Goal: Information Seeking & Learning: Check status

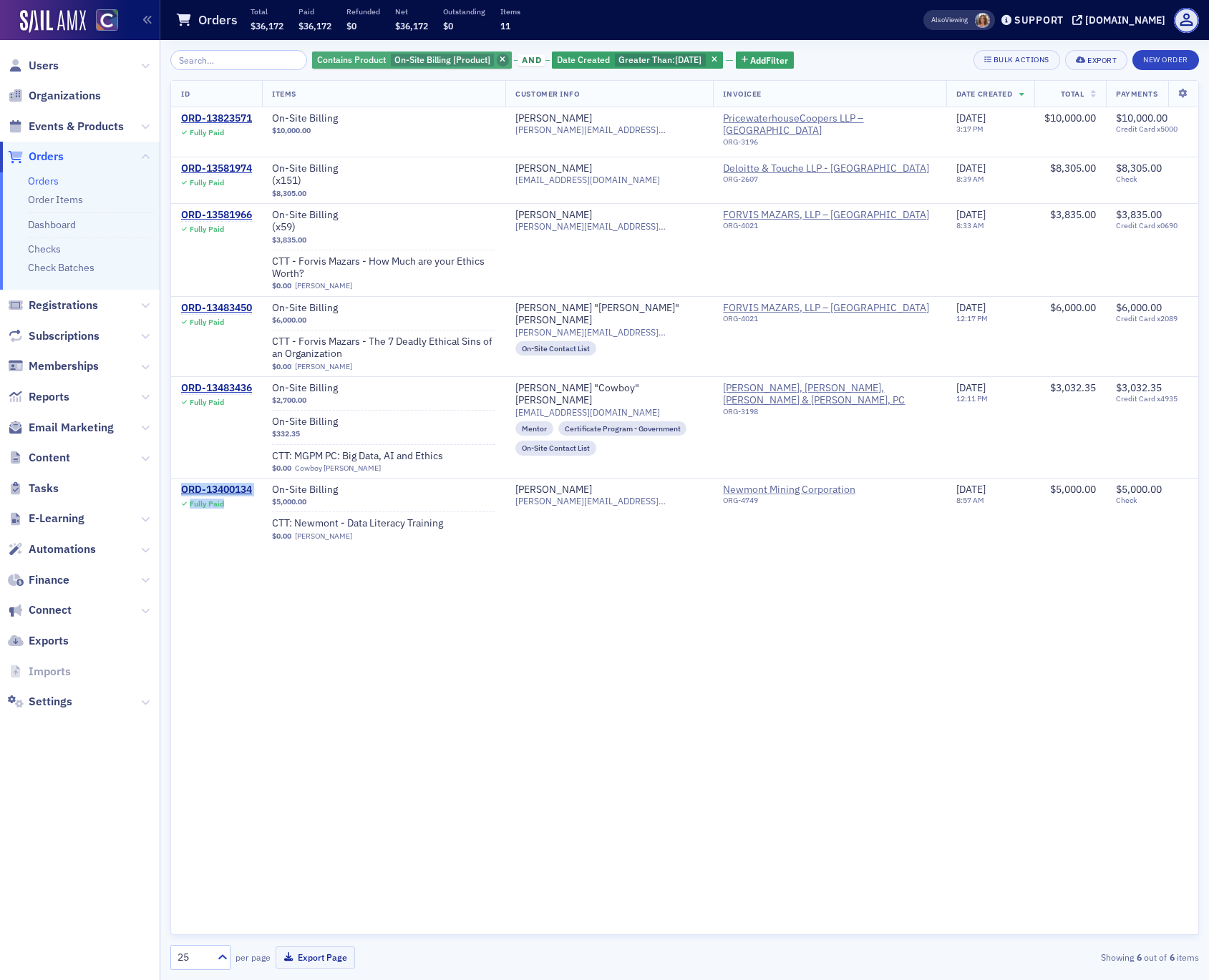
click at [500, 63] on icon "button" at bounding box center [502, 60] width 6 height 8
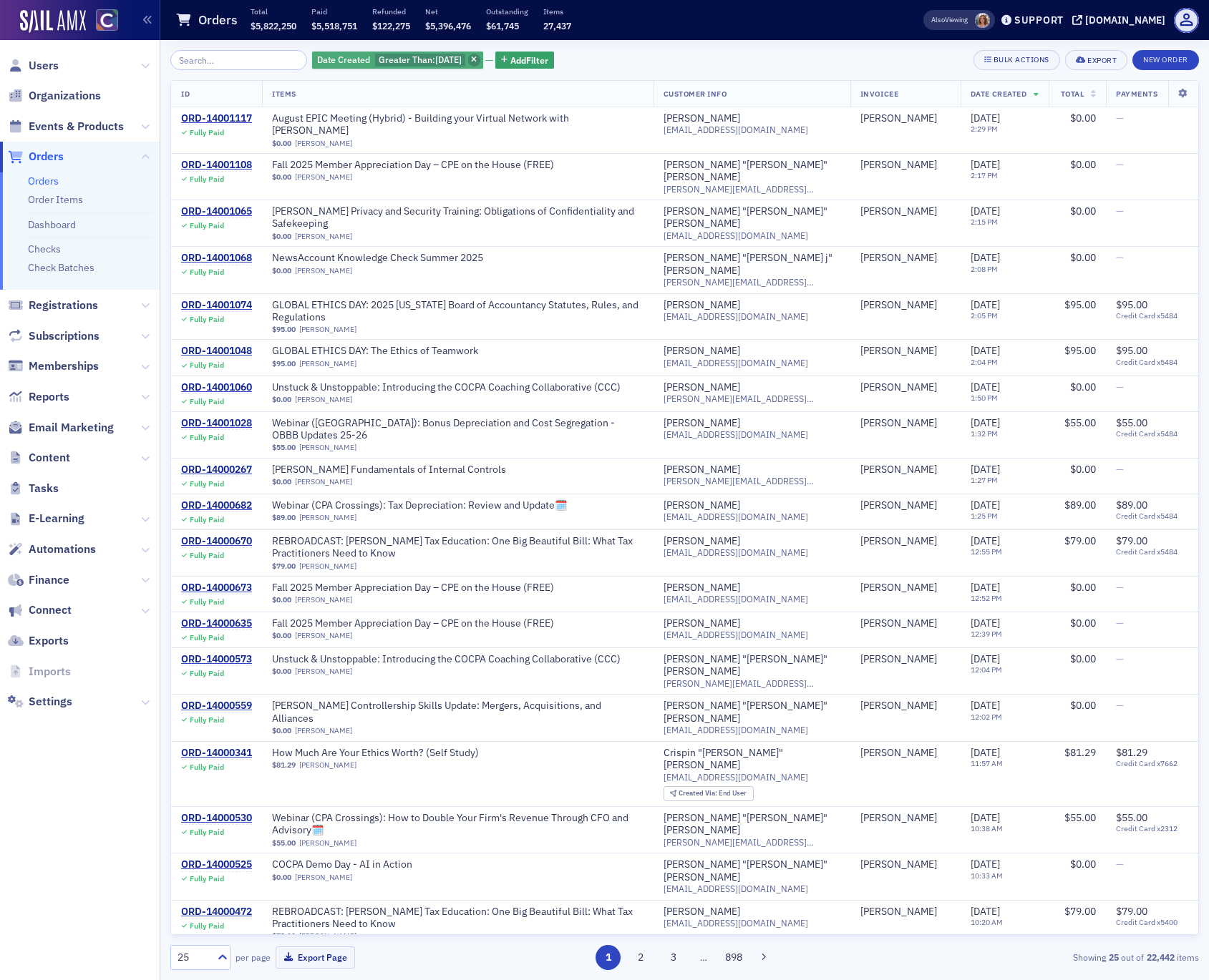
click at [471, 58] on icon "button" at bounding box center [474, 60] width 6 height 8
click at [339, 59] on span "Add Filter" at bounding box center [346, 60] width 38 height 13
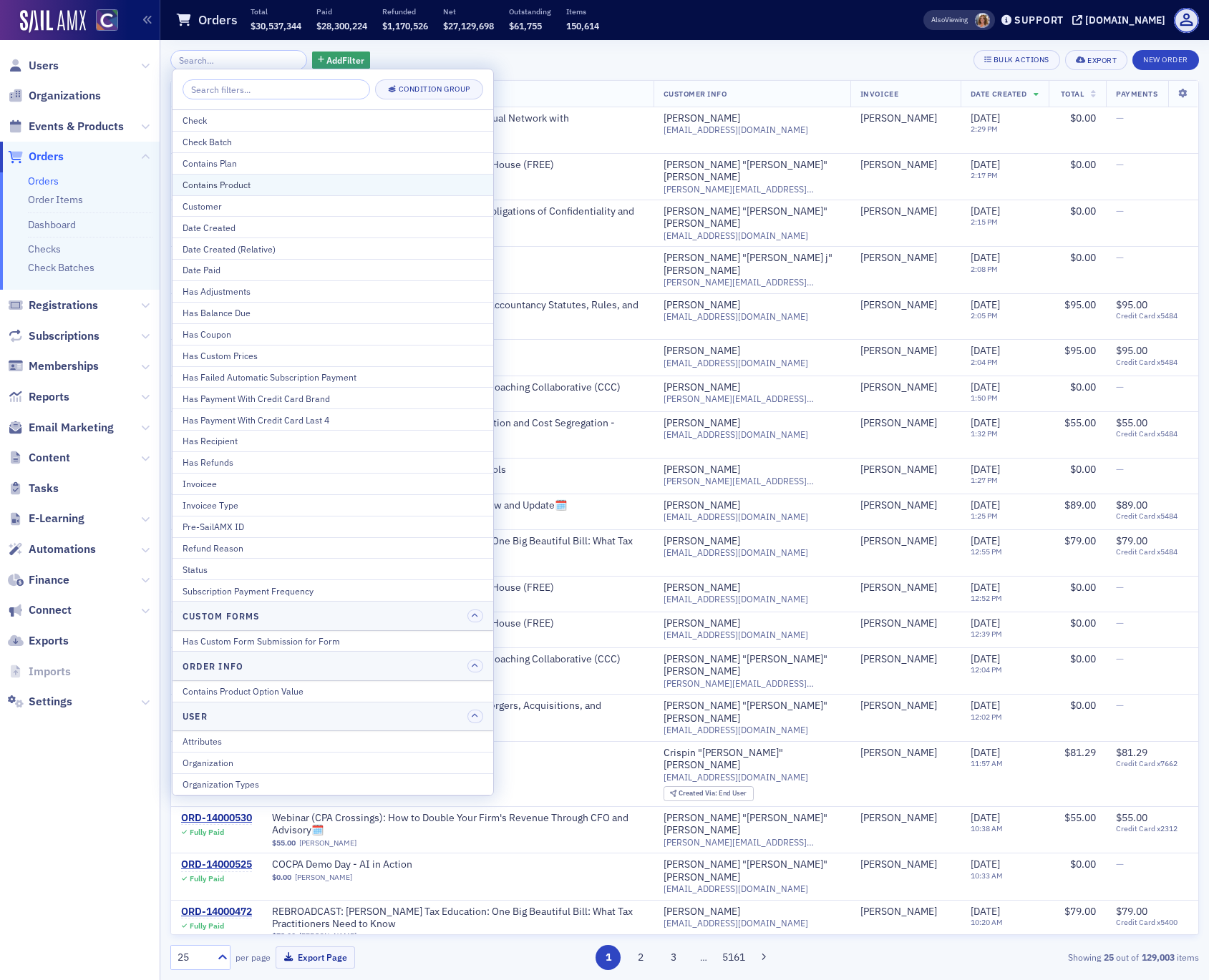
click at [241, 184] on div "Contains Product" at bounding box center [333, 184] width 301 height 13
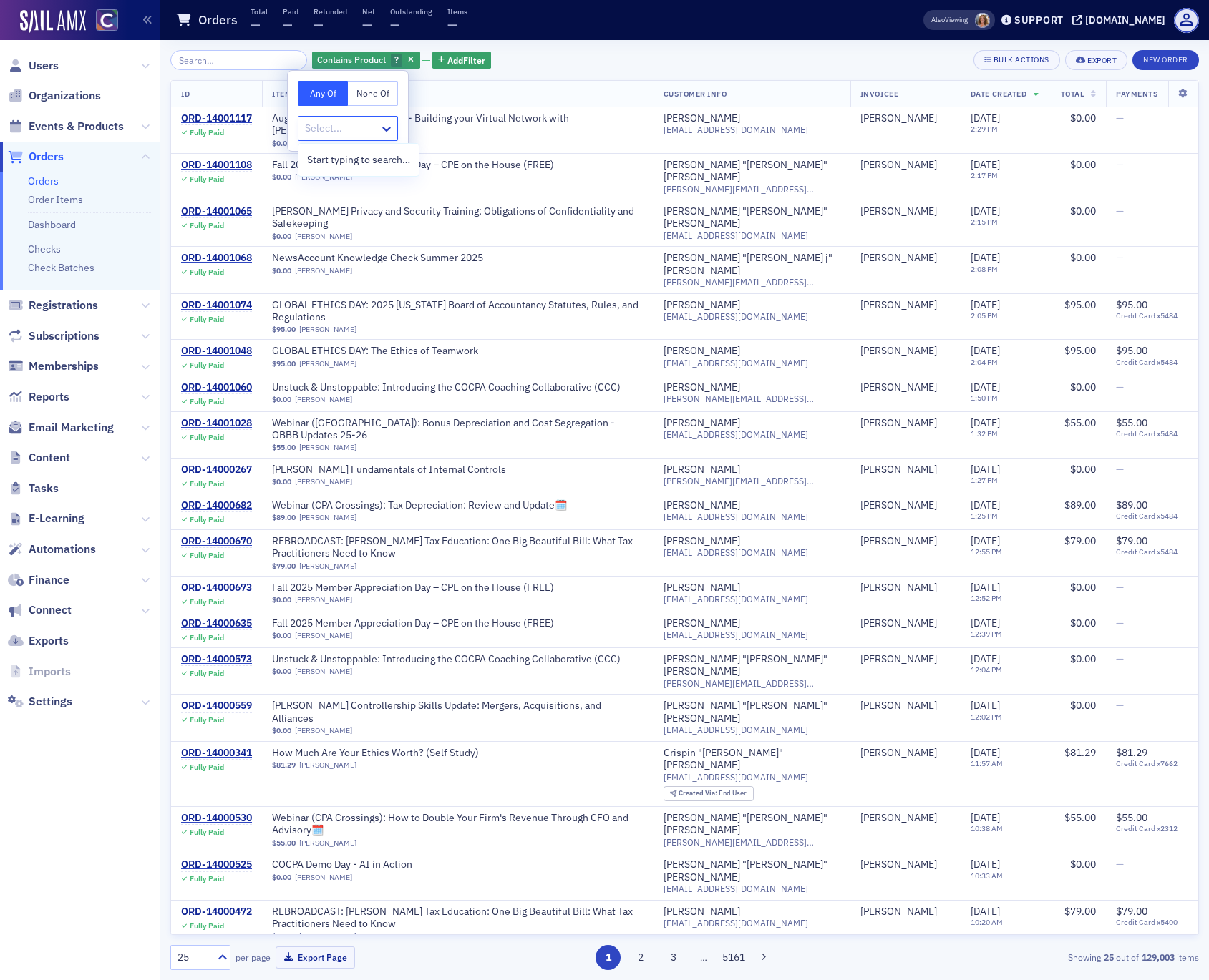
click at [322, 126] on div at bounding box center [341, 129] width 75 height 18
type input "royalty"
click at [341, 168] on div "Royalty [Product]" at bounding box center [348, 160] width 99 height 26
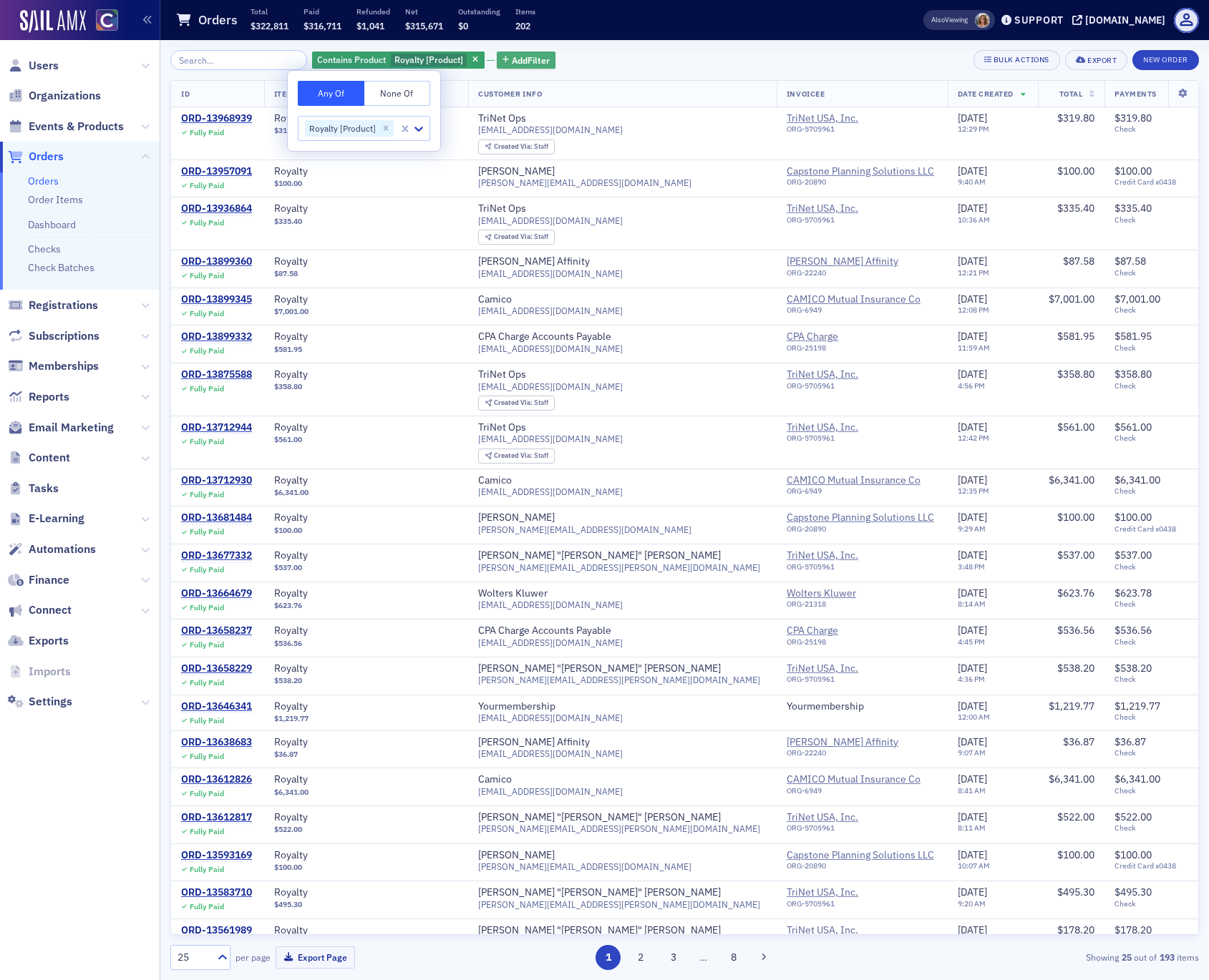
click at [512, 56] on span "Add Filter" at bounding box center [531, 60] width 38 height 13
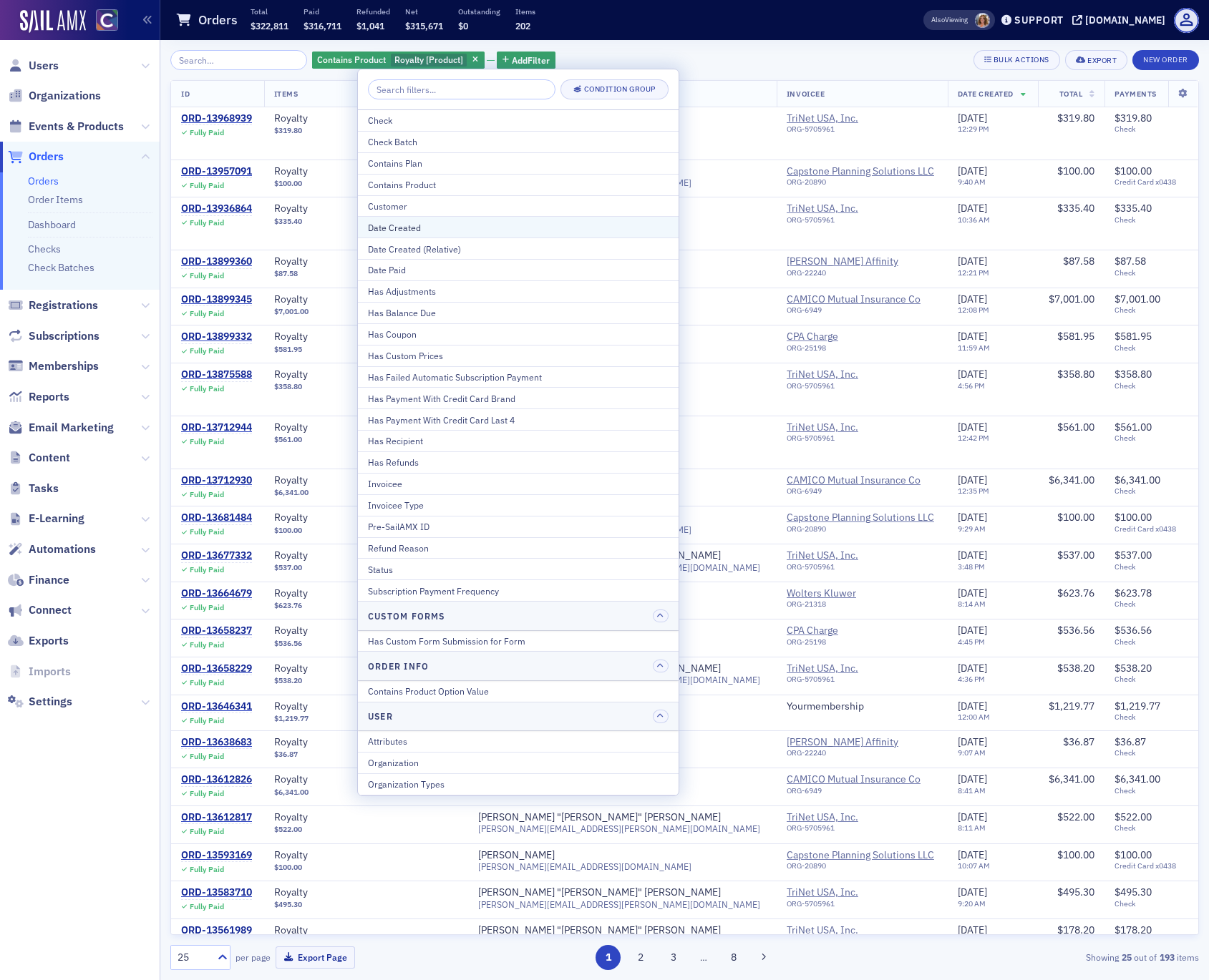
click at [435, 231] on div "Date Created" at bounding box center [518, 227] width 301 height 13
select select "7"
select select "2025"
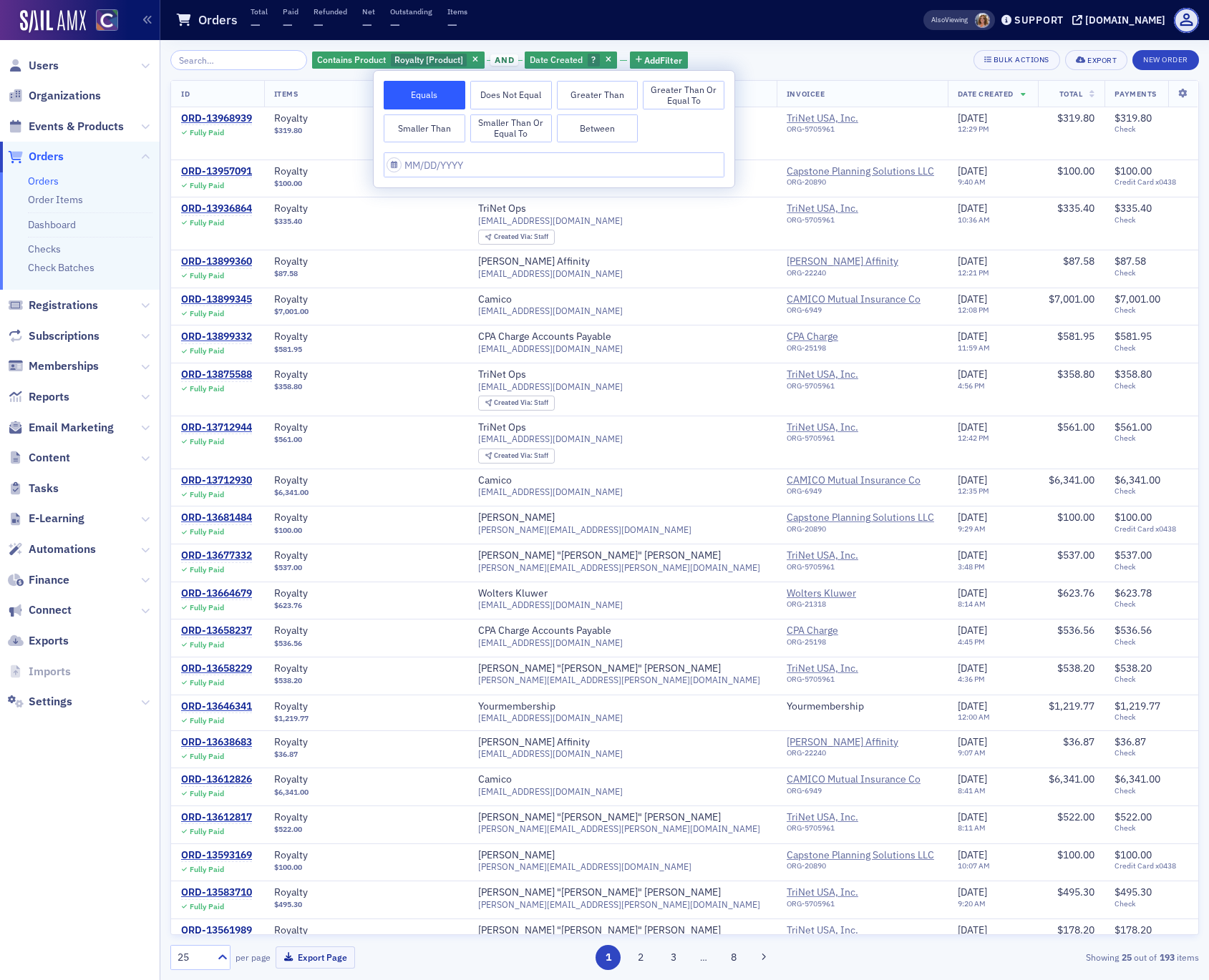
click at [596, 88] on button "Greater Than" at bounding box center [598, 95] width 82 height 29
select select "7"
select select "2025"
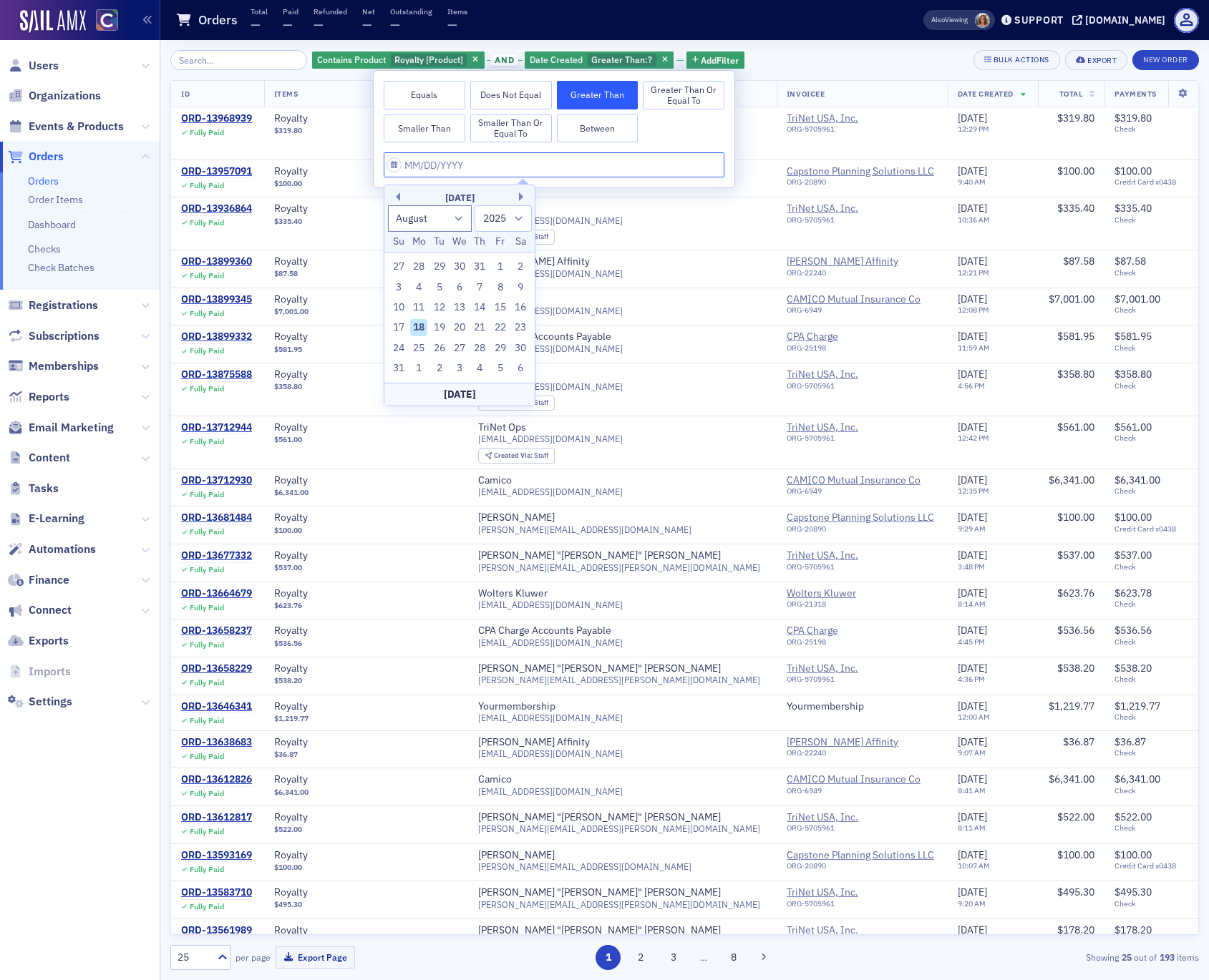
click at [424, 164] on input "text" at bounding box center [554, 164] width 341 height 25
click at [398, 198] on button "Previous Month" at bounding box center [396, 197] width 9 height 9
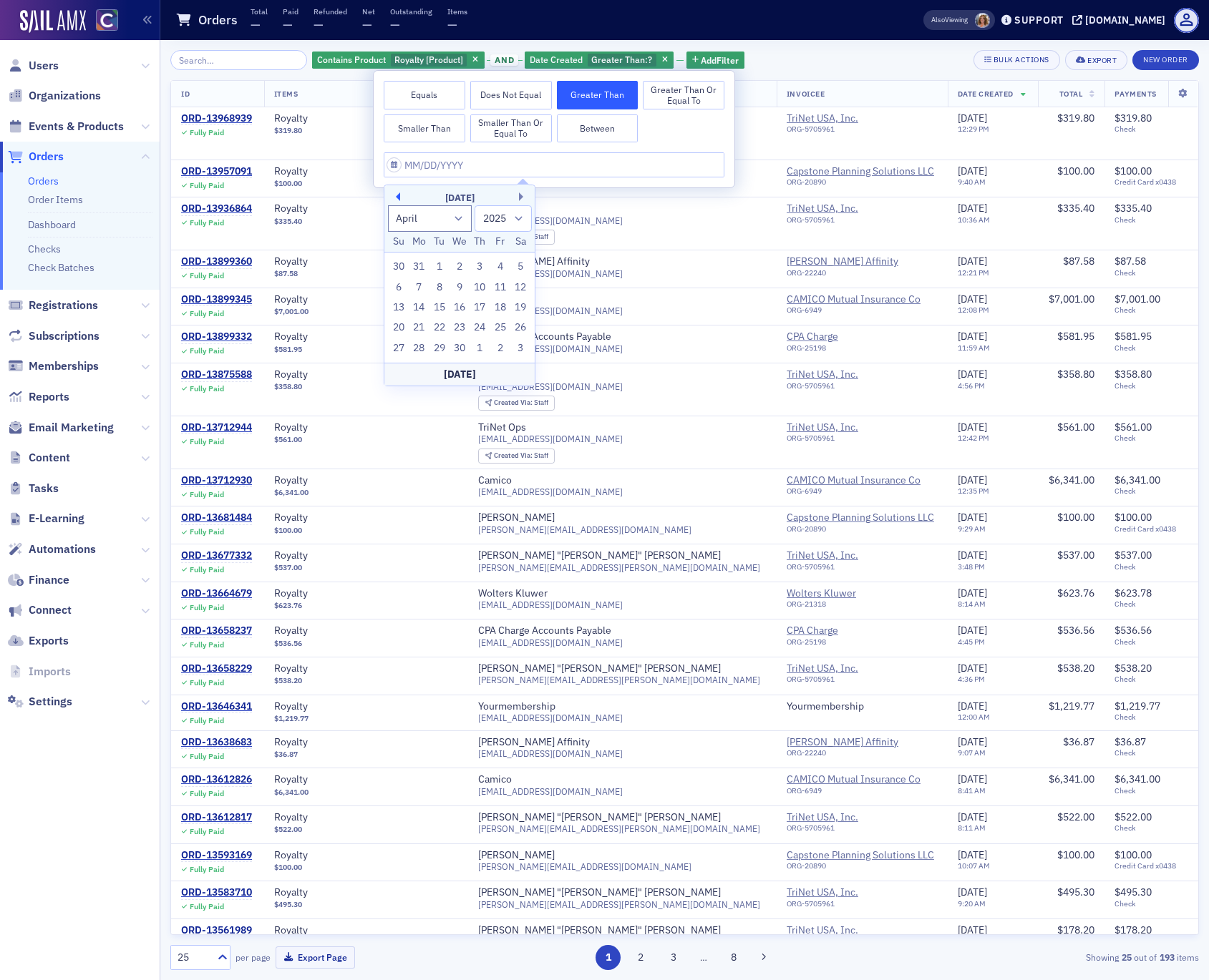
click at [398, 198] on button "Previous Month" at bounding box center [396, 197] width 9 height 9
select select "11"
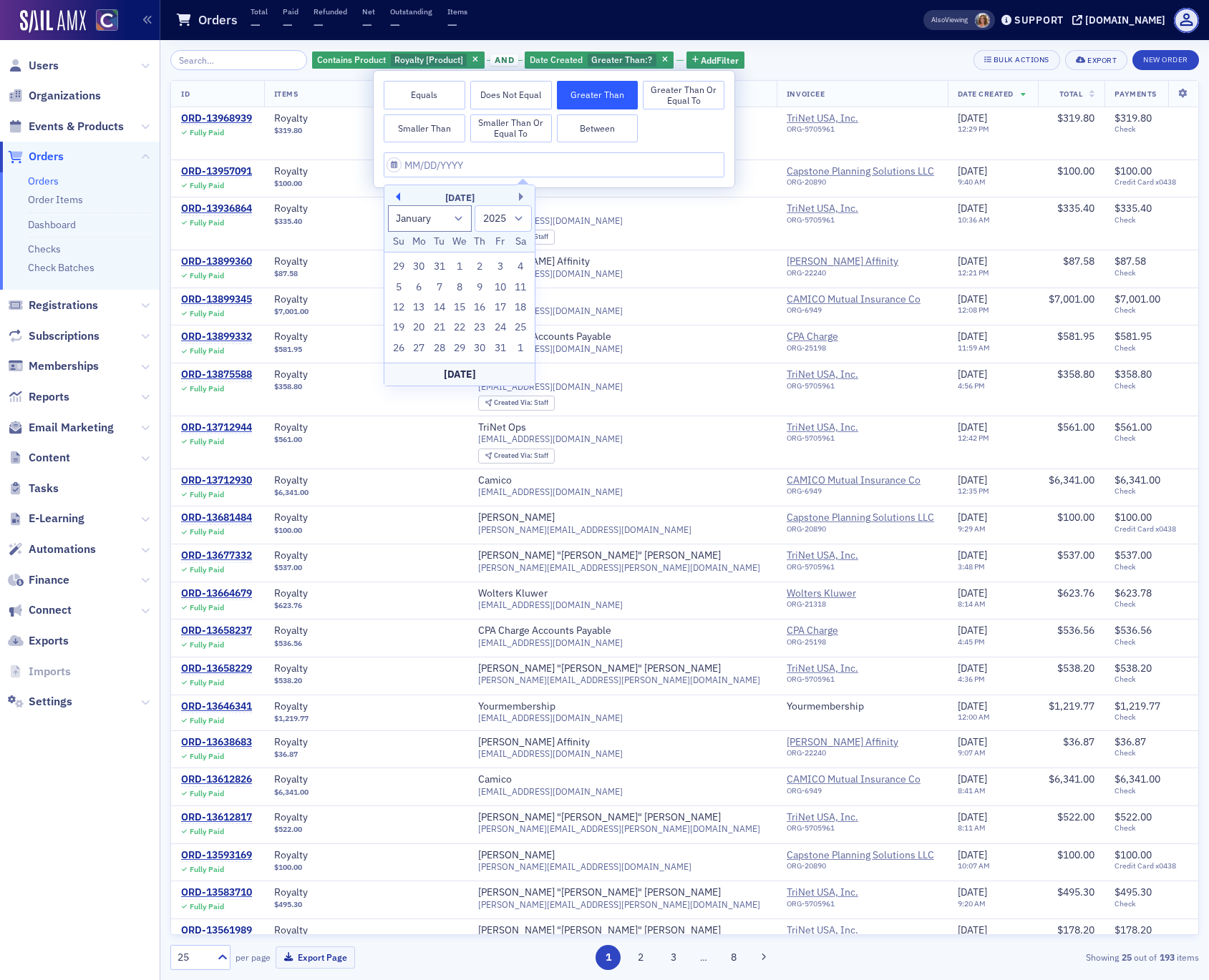
select select "2024"
click at [398, 198] on button "Previous Month" at bounding box center [396, 197] width 9 height 9
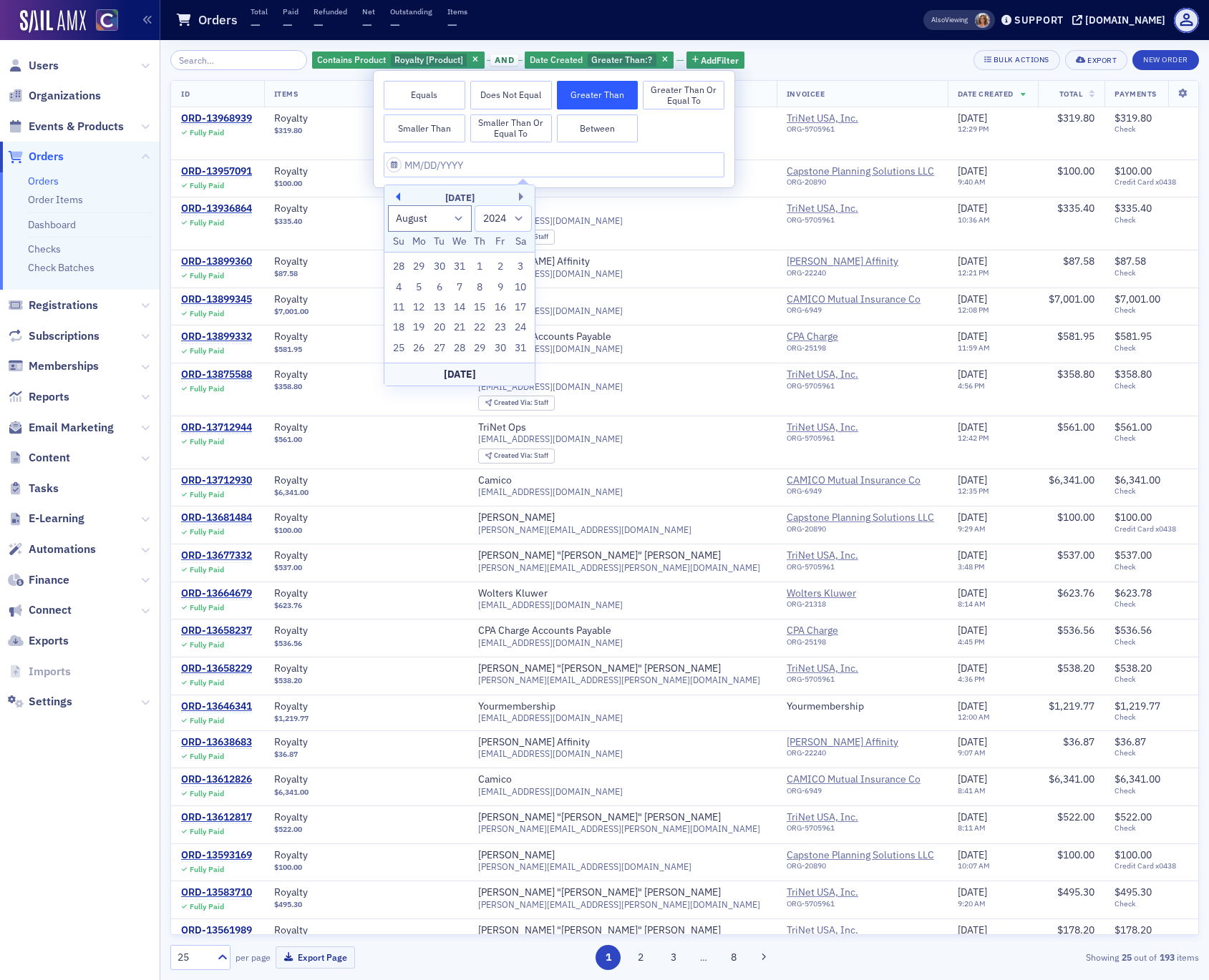
click at [398, 198] on button "Previous Month" at bounding box center [396, 197] width 9 height 9
select select "4"
click at [458, 263] on div "1" at bounding box center [460, 267] width 17 height 17
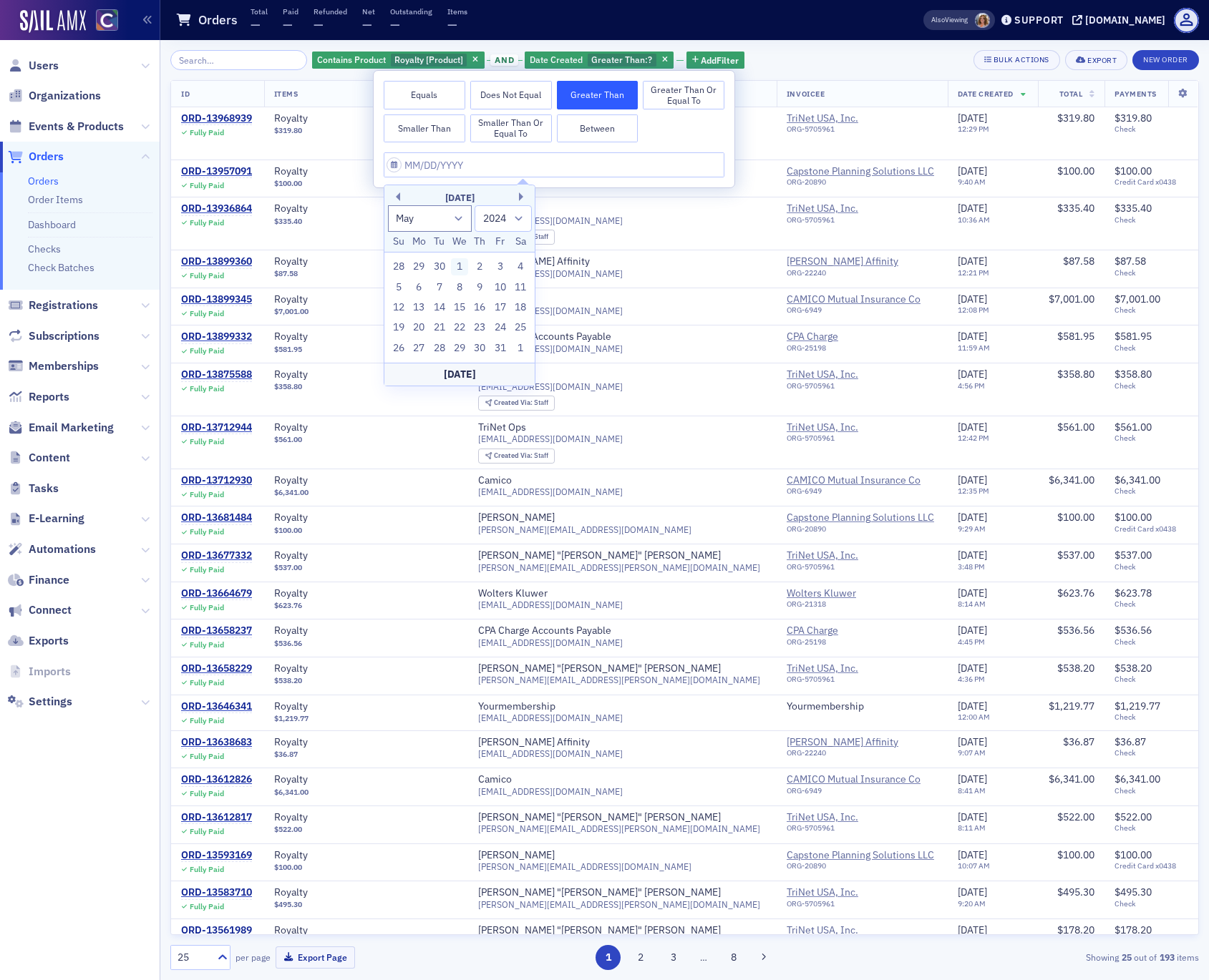
type input "[DATE]"
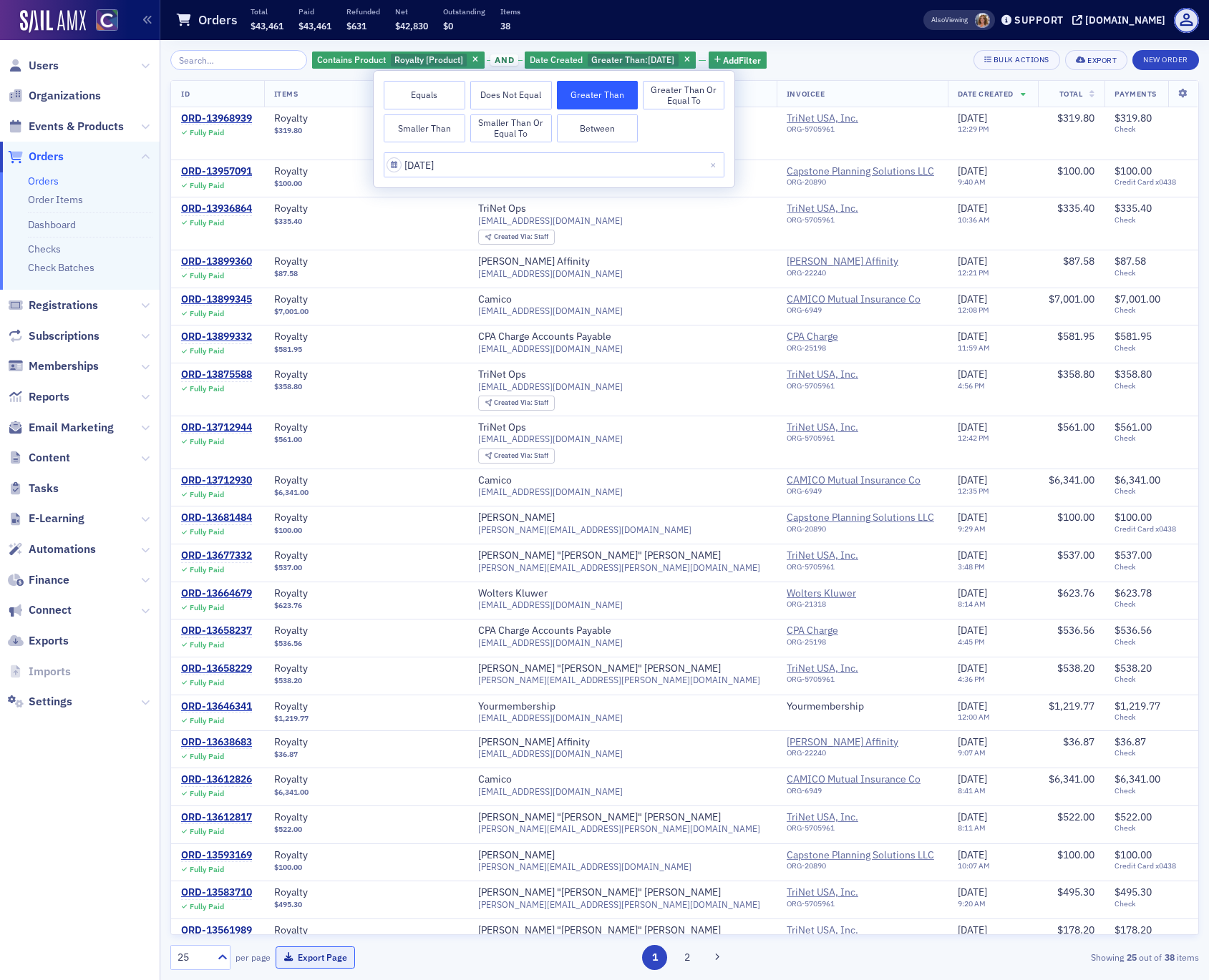
click at [304, 957] on button "Export Page" at bounding box center [315, 958] width 79 height 23
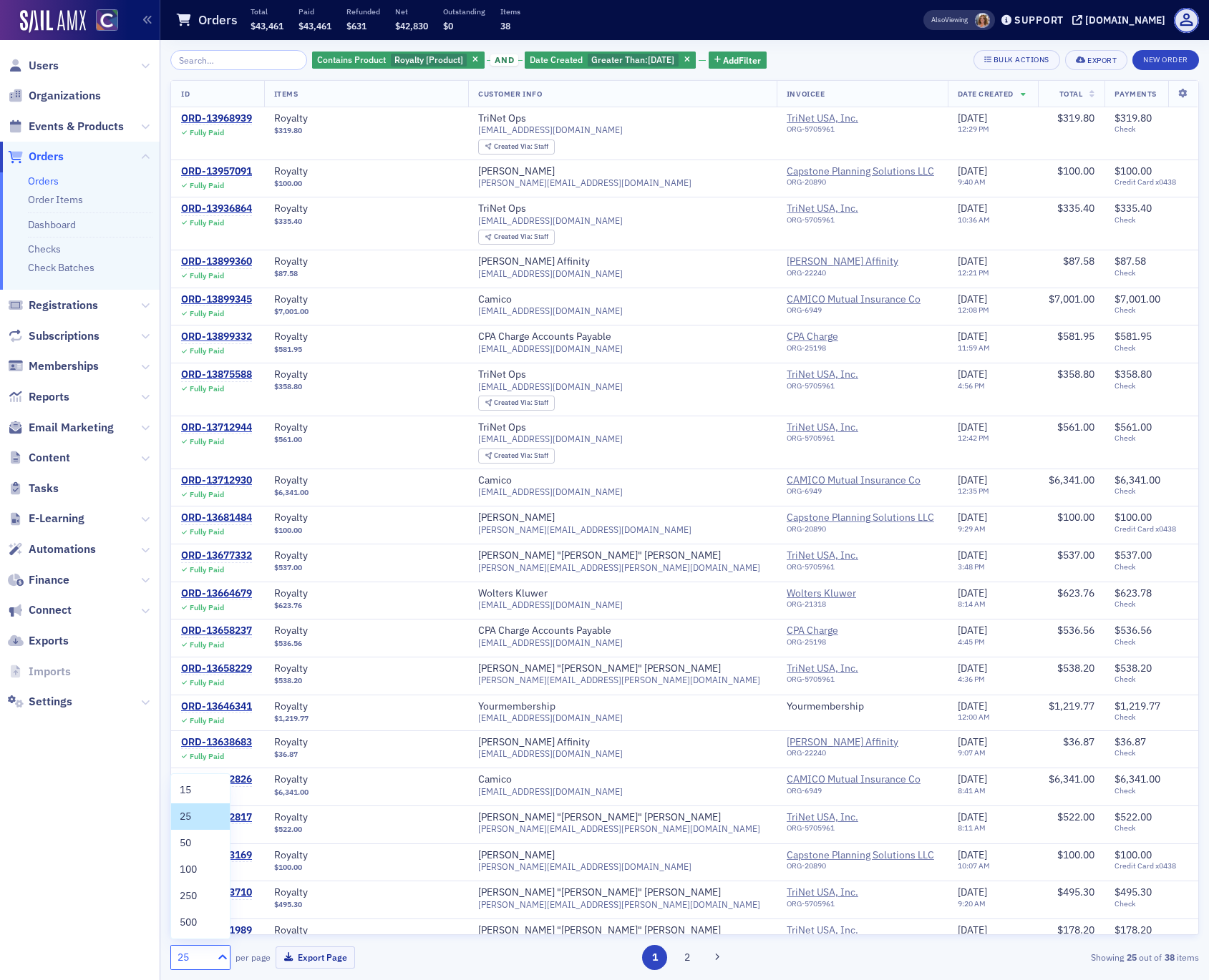
click at [221, 956] on icon at bounding box center [223, 957] width 9 height 5
click at [201, 925] on div "500" at bounding box center [201, 922] width 42 height 15
click at [314, 959] on button "Export Page" at bounding box center [315, 958] width 79 height 23
click at [947, 18] on div "Also Viewing" at bounding box center [959, 20] width 71 height 20
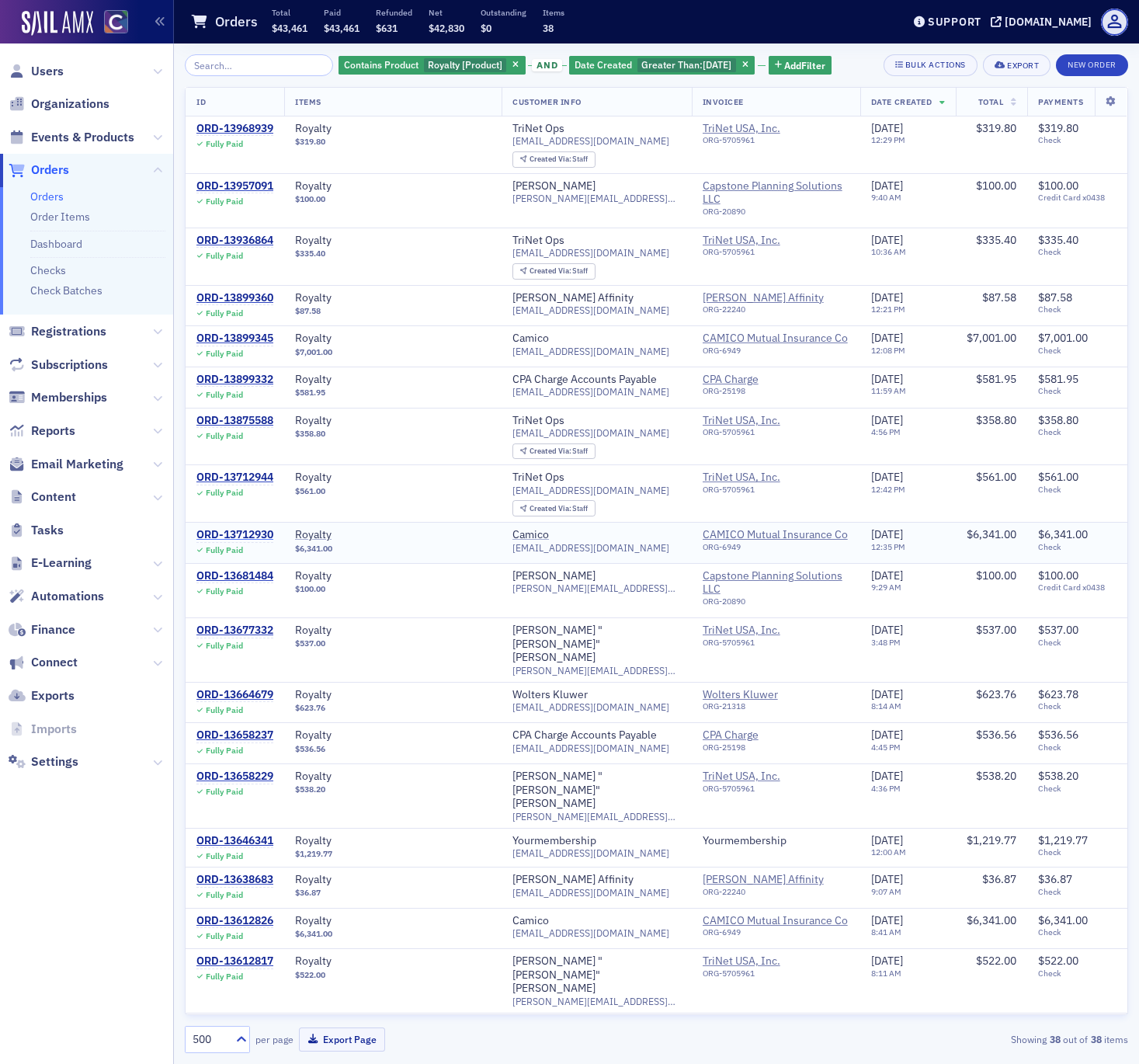
click at [245, 528] on div "ORD-13712930" at bounding box center [235, 535] width 77 height 14
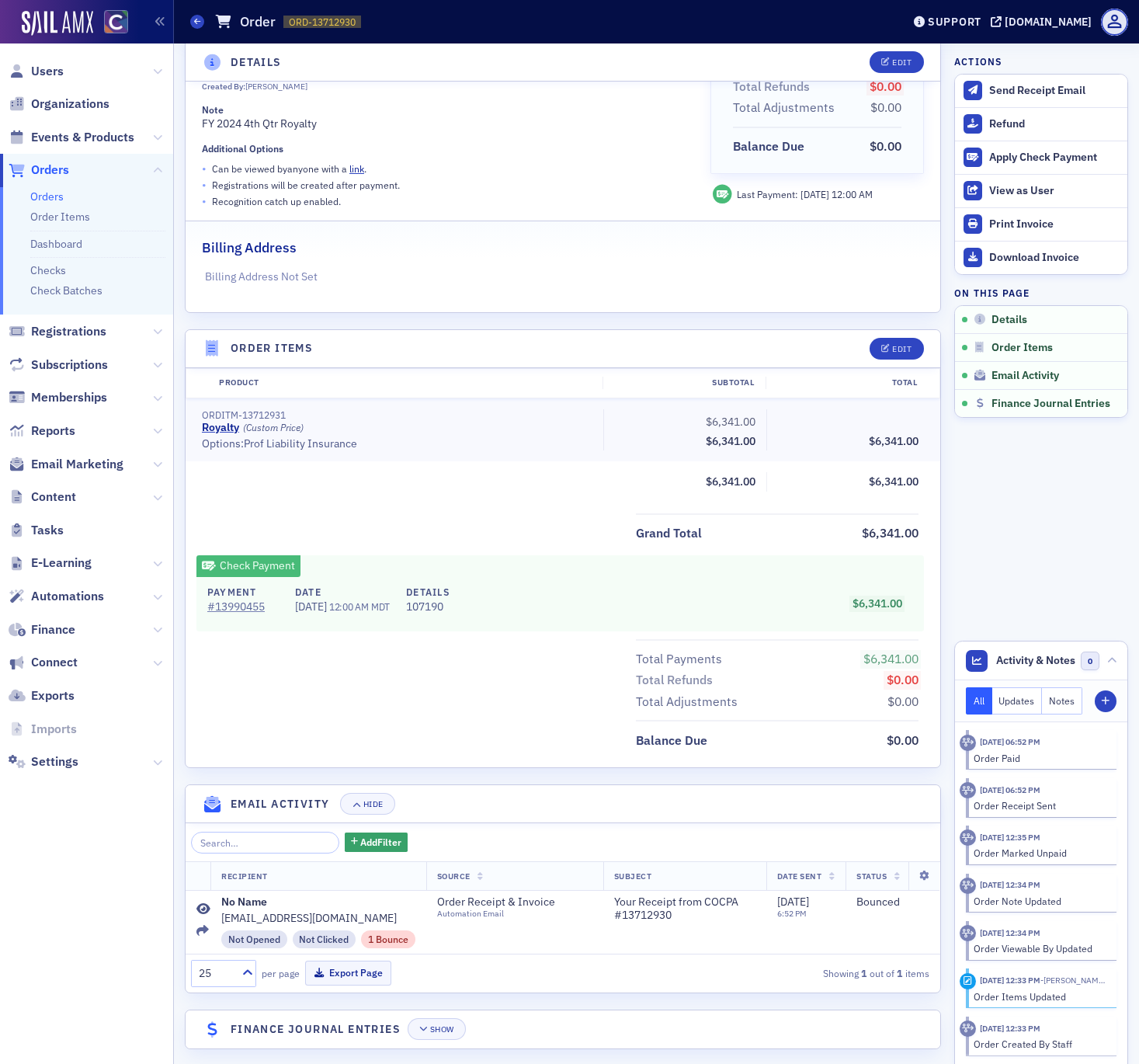
scroll to position [235, 0]
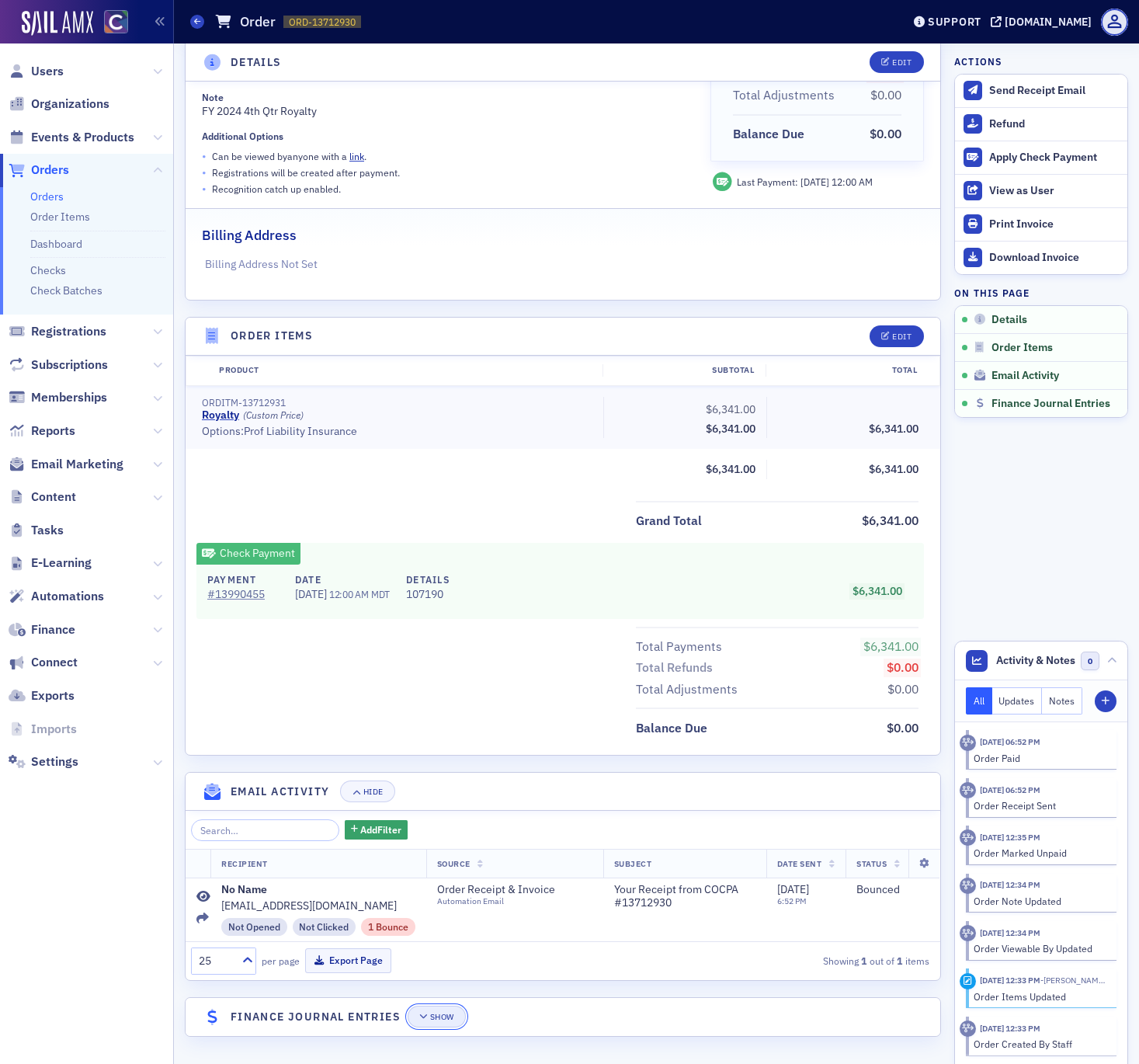
click at [448, 1017] on div "Show" at bounding box center [442, 1017] width 25 height 8
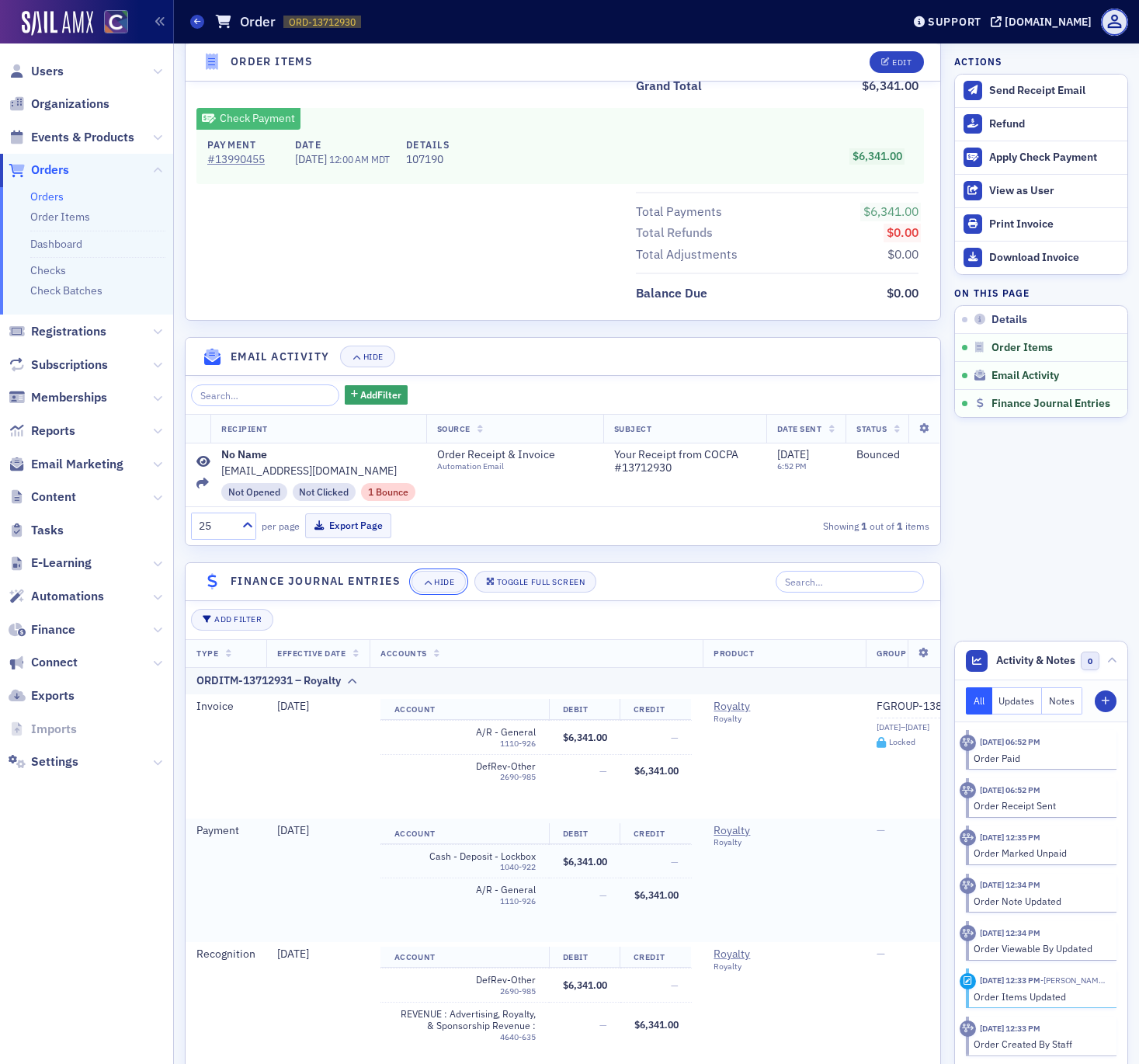
scroll to position [739, 0]
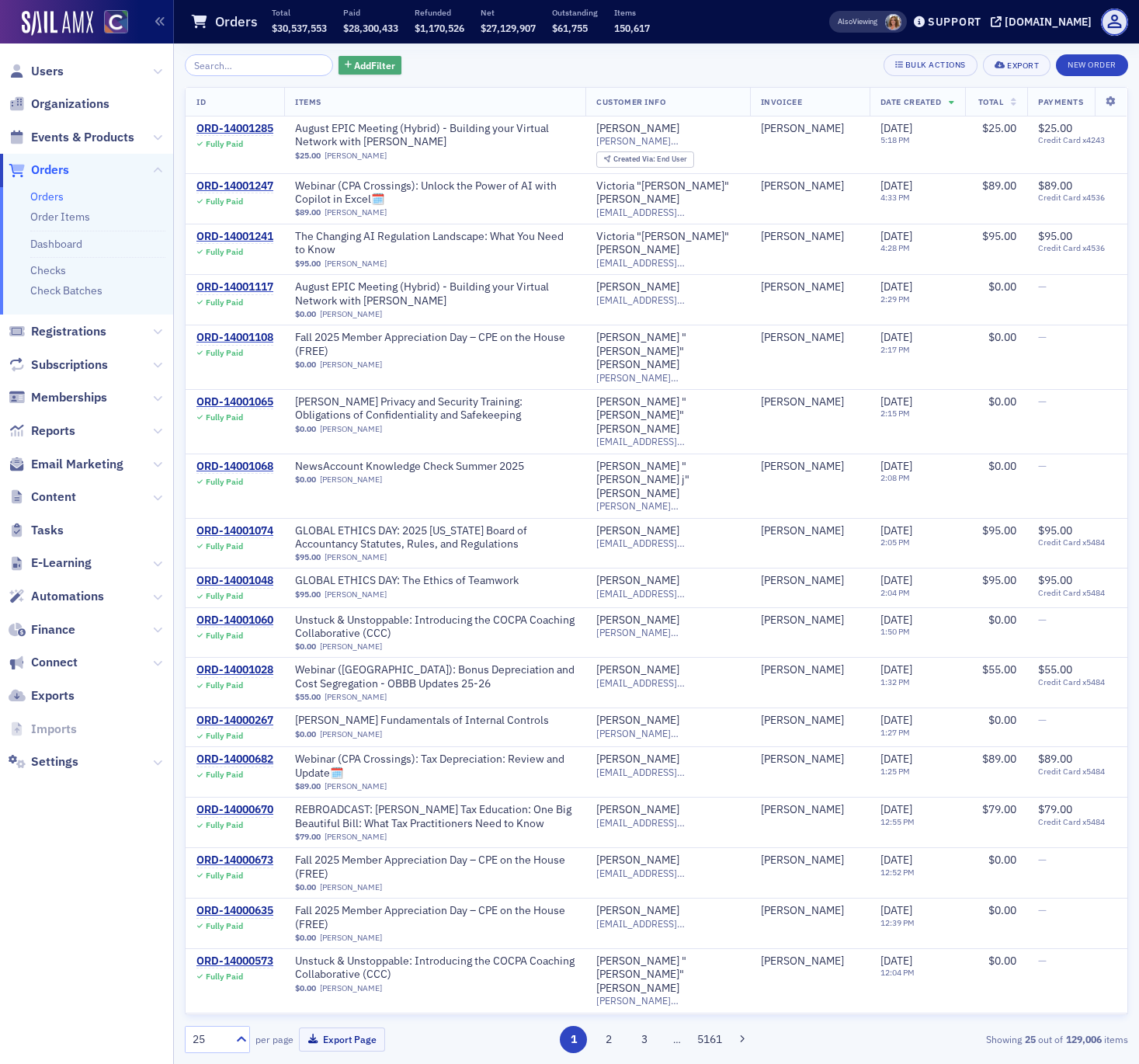
click at [355, 69] on span "Add Filter" at bounding box center [375, 65] width 41 height 14
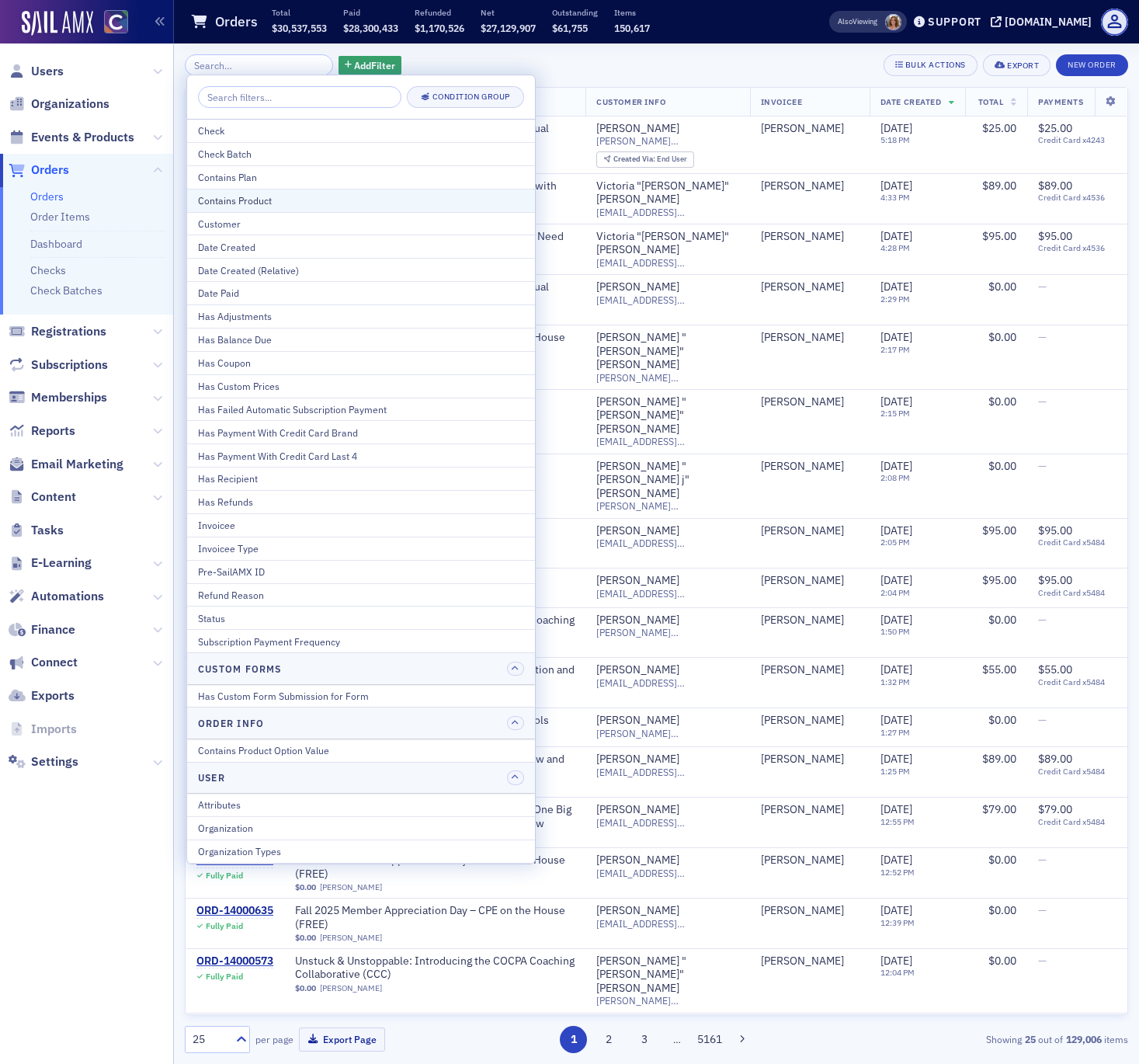
click at [250, 199] on div "Contains Product" at bounding box center [361, 200] width 326 height 14
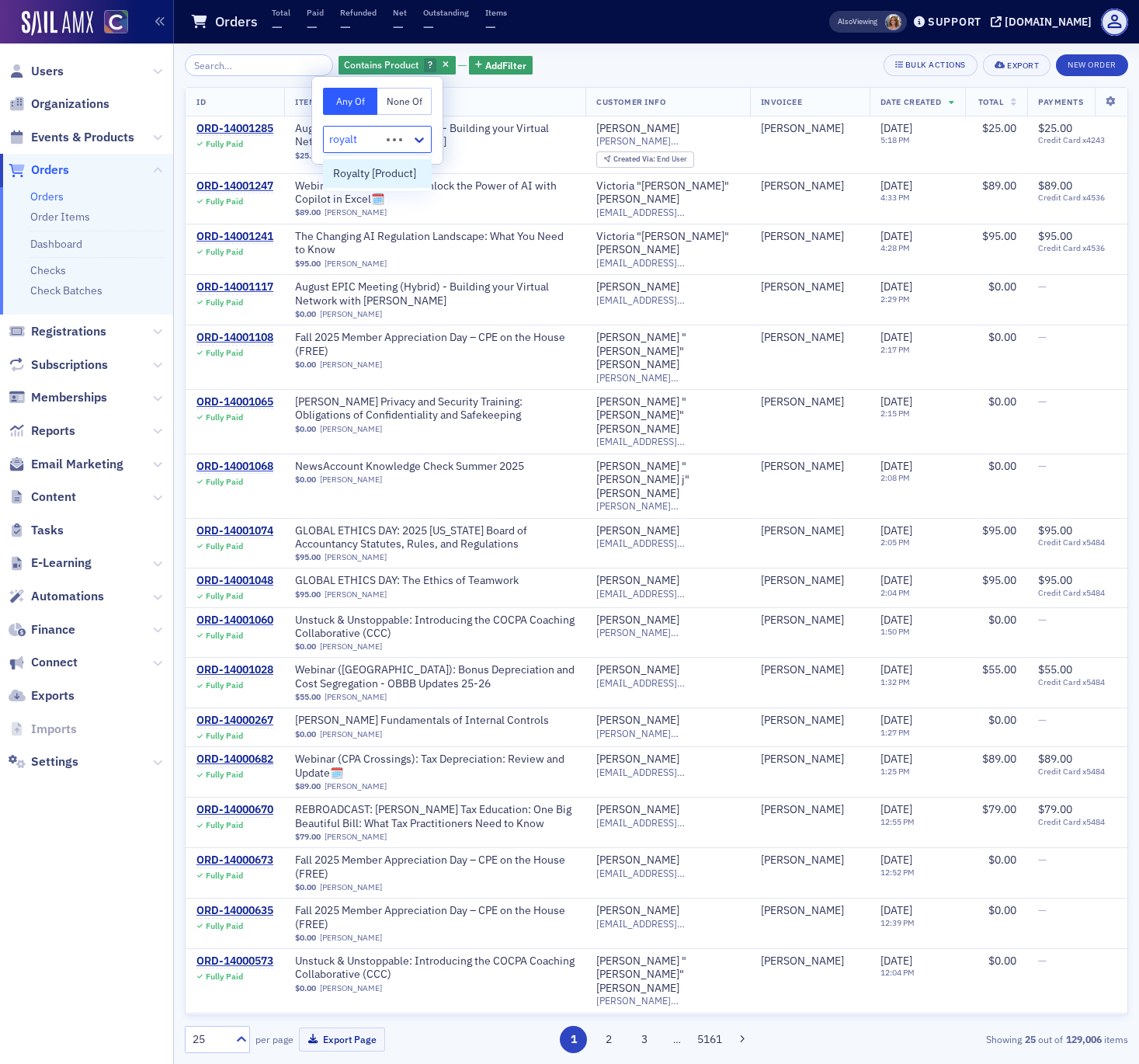
type input "royalty"
click at [346, 175] on span "Royalty [Product]" at bounding box center [374, 173] width 83 height 16
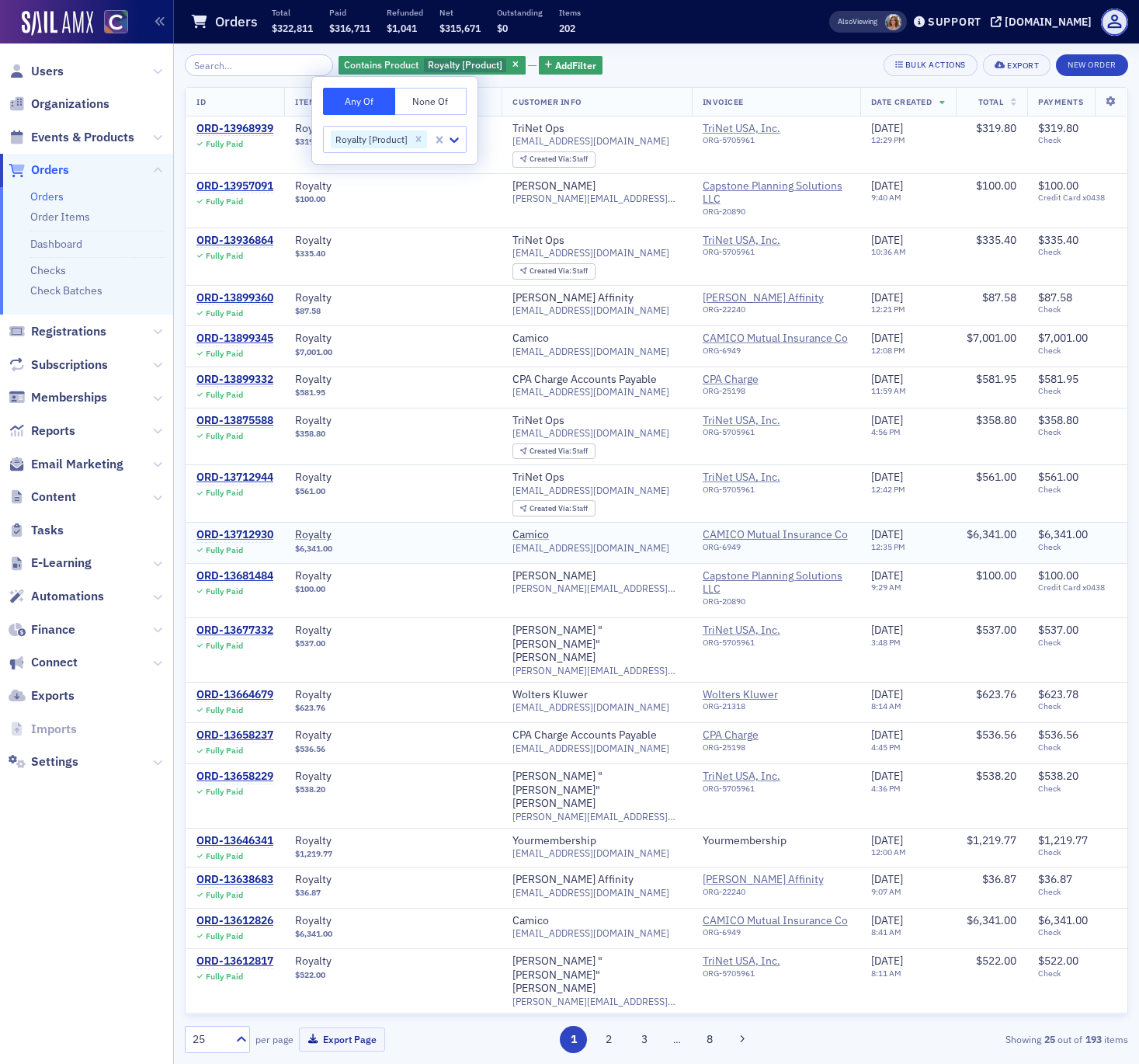
click at [220, 528] on div "ORD-13712930" at bounding box center [235, 535] width 77 height 14
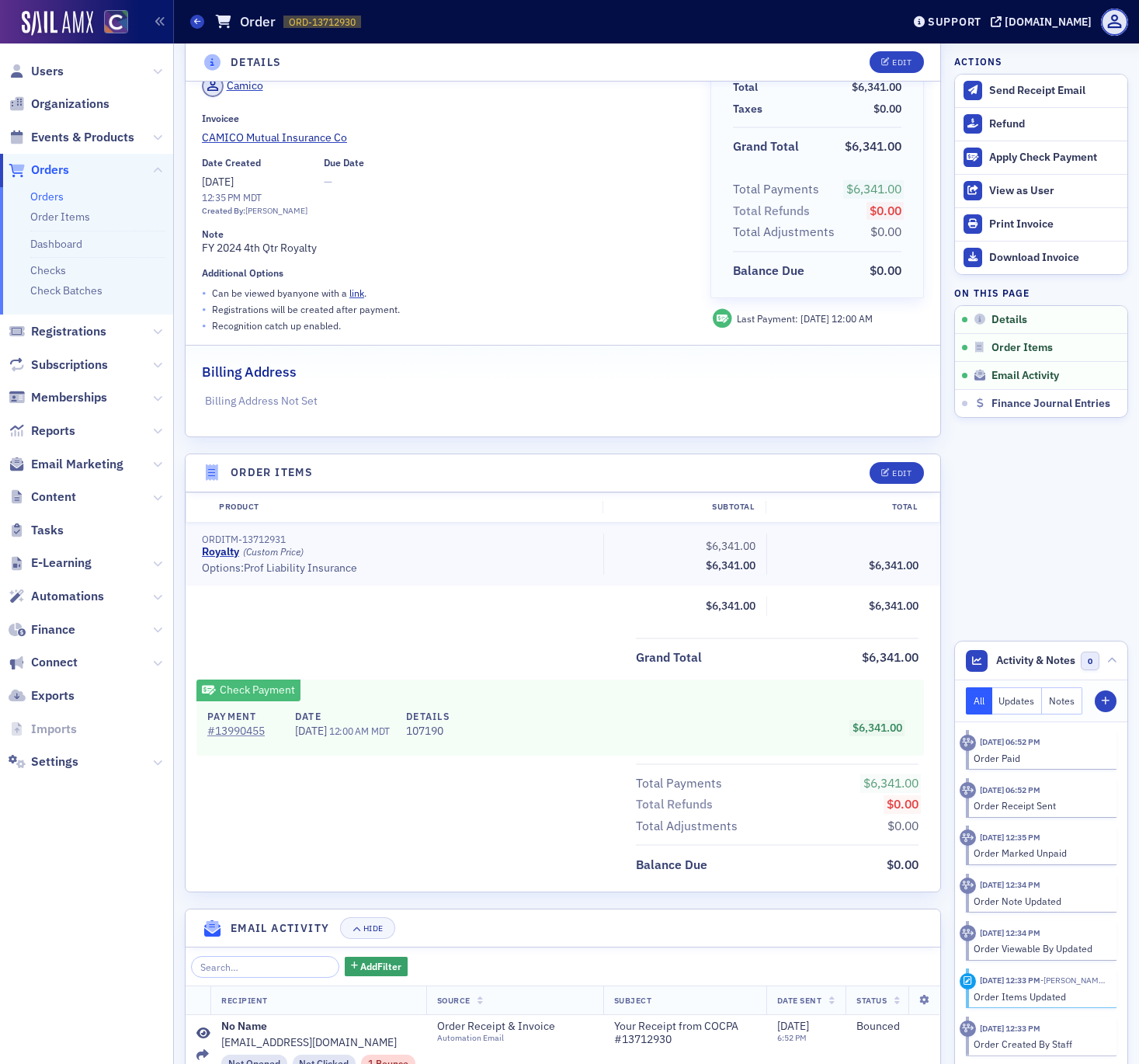
scroll to position [235, 0]
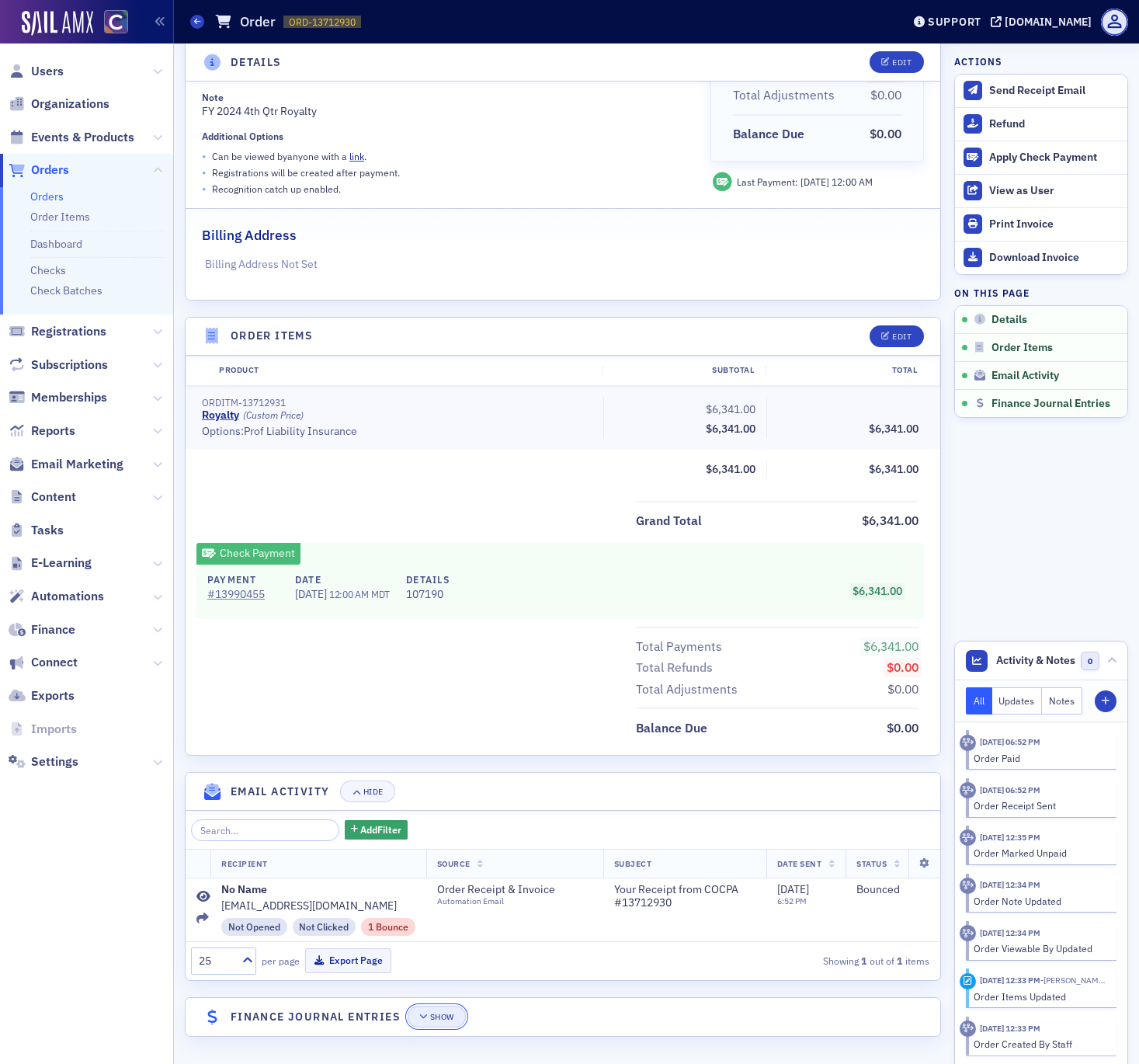
click at [425, 1017] on icon "button" at bounding box center [424, 1017] width 9 height 8
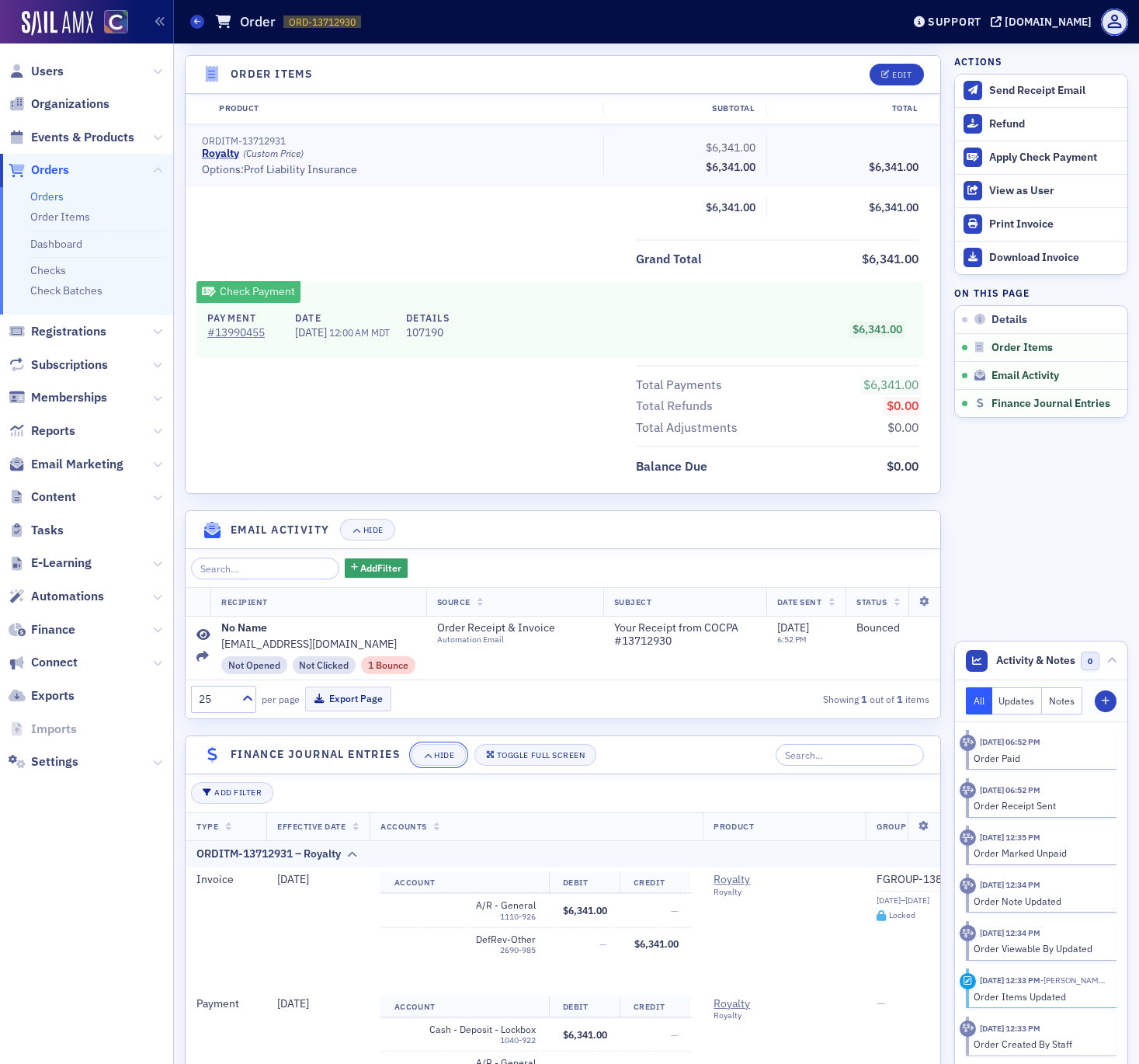
scroll to position [739, 0]
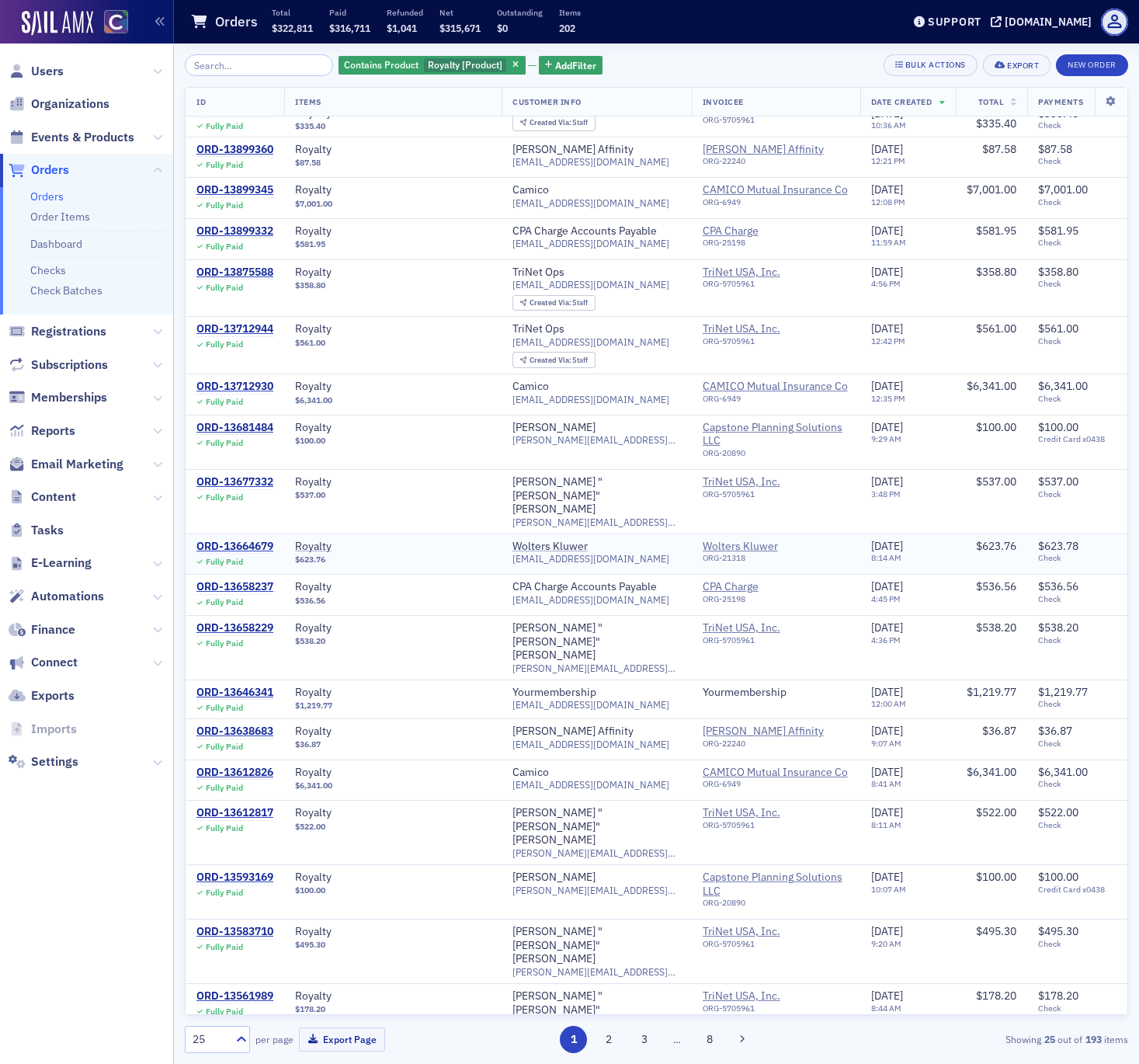
scroll to position [185, 0]
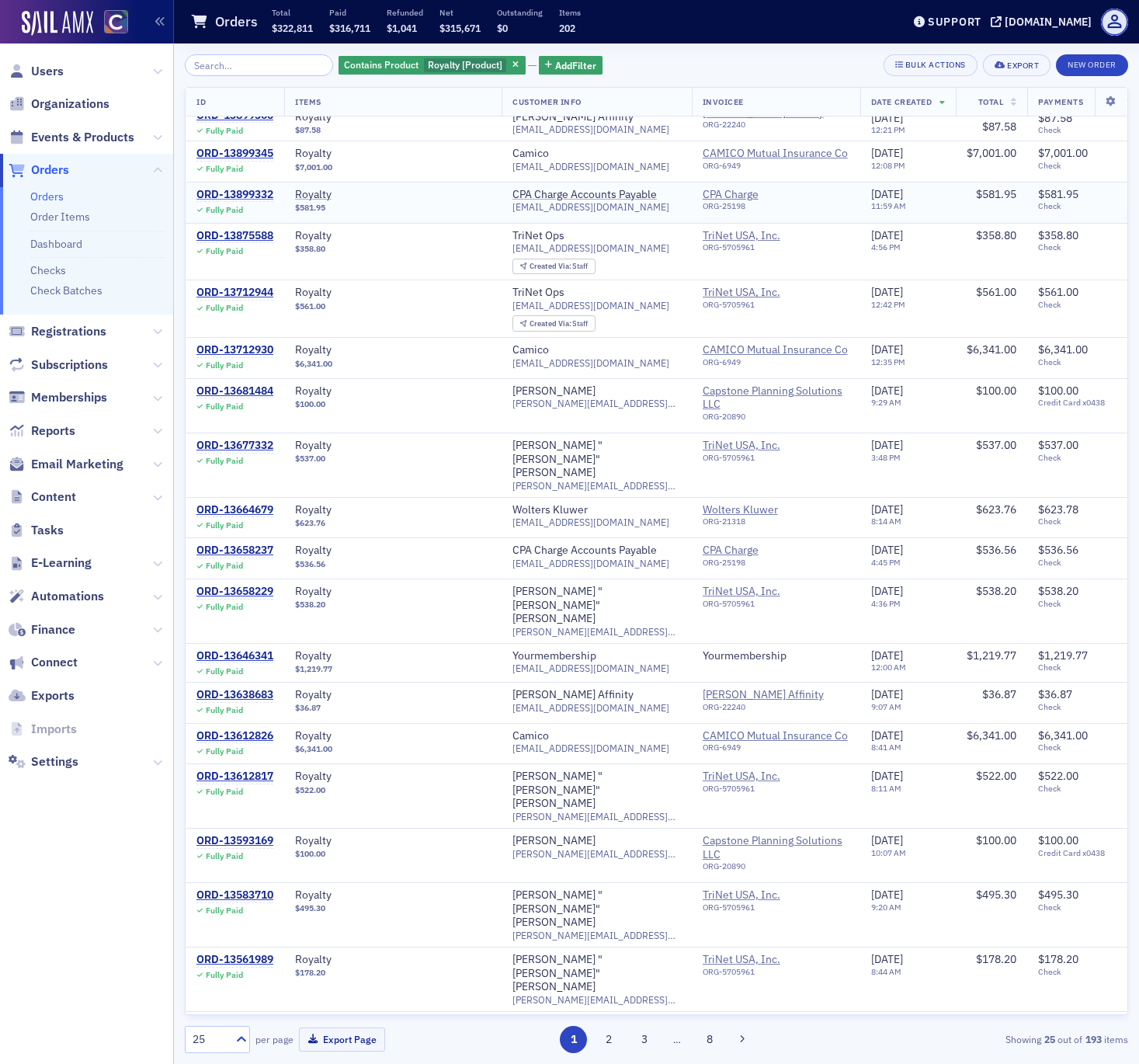
click at [241, 188] on div "ORD-13899332" at bounding box center [235, 194] width 77 height 14
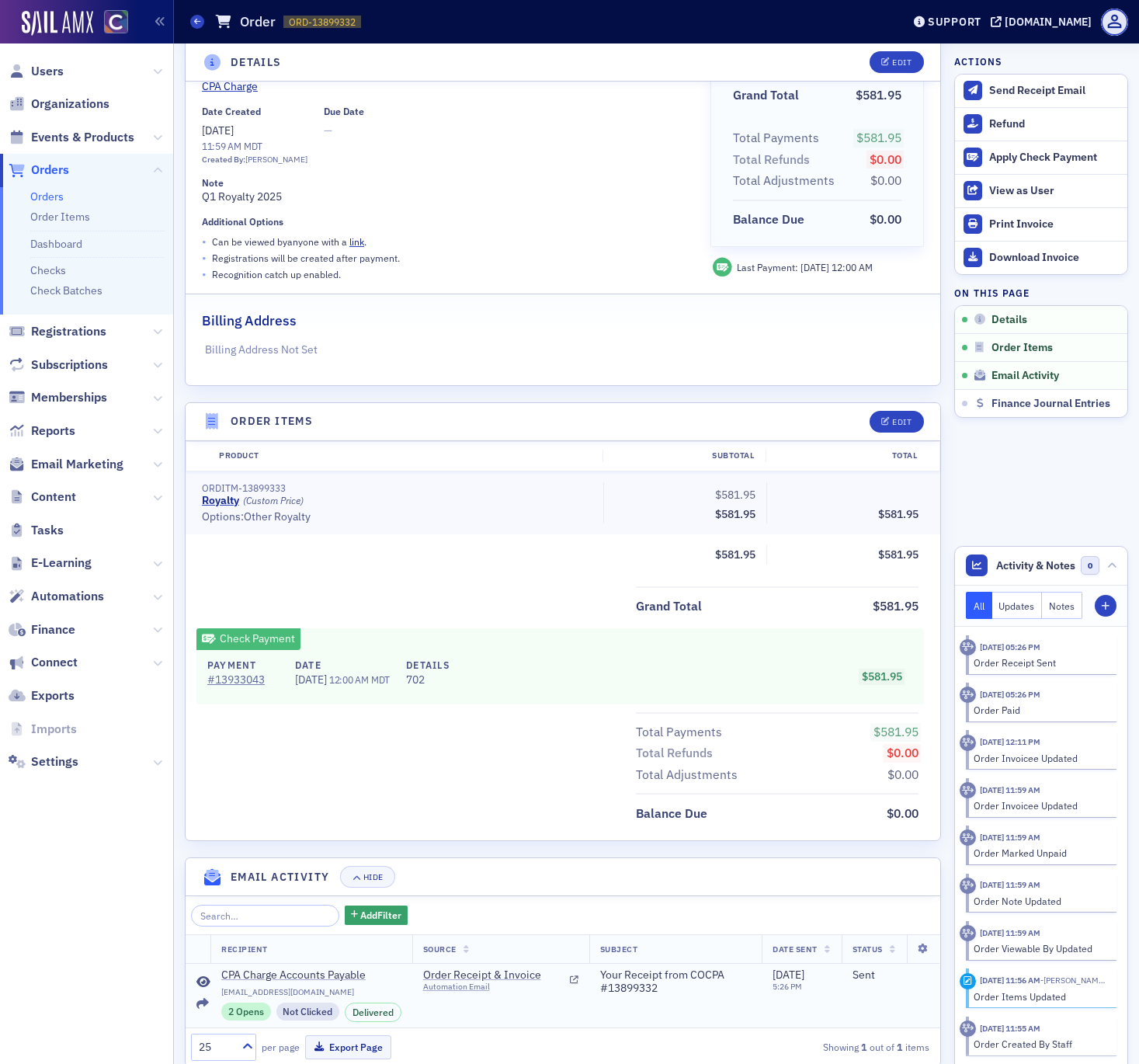
scroll to position [236, 0]
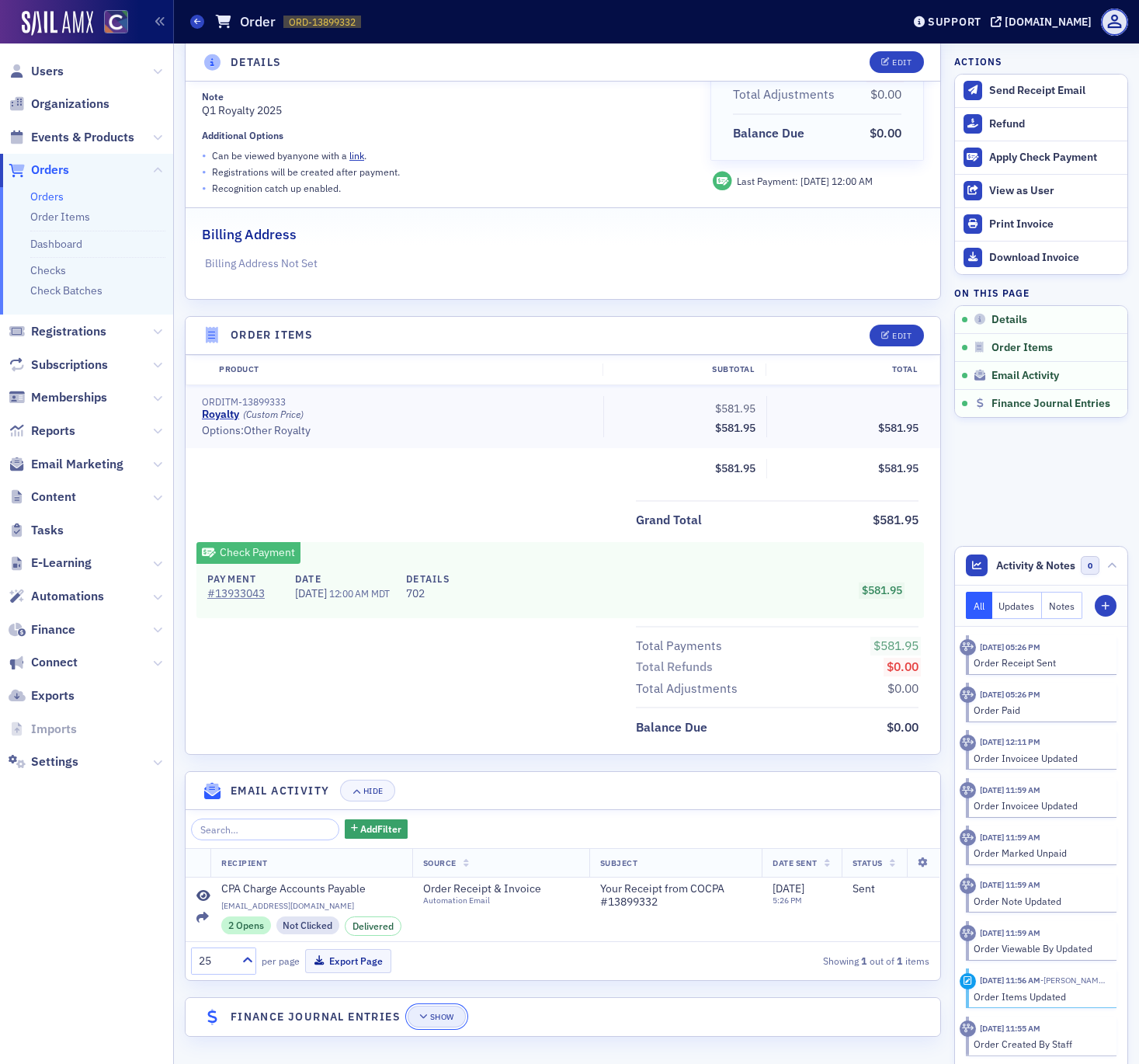
click at [439, 1021] on div "Show" at bounding box center [442, 1017] width 25 height 8
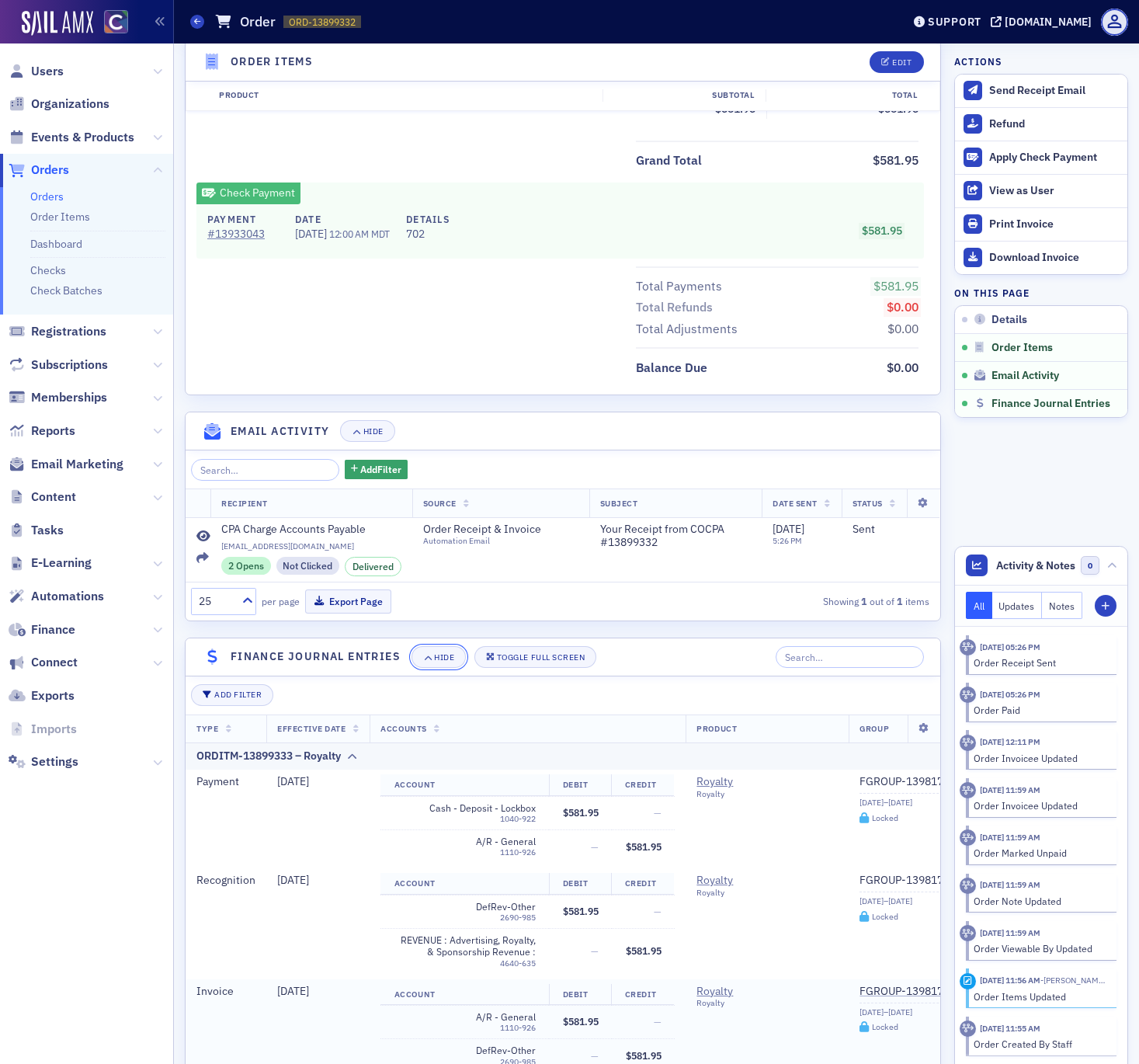
scroll to position [676, 0]
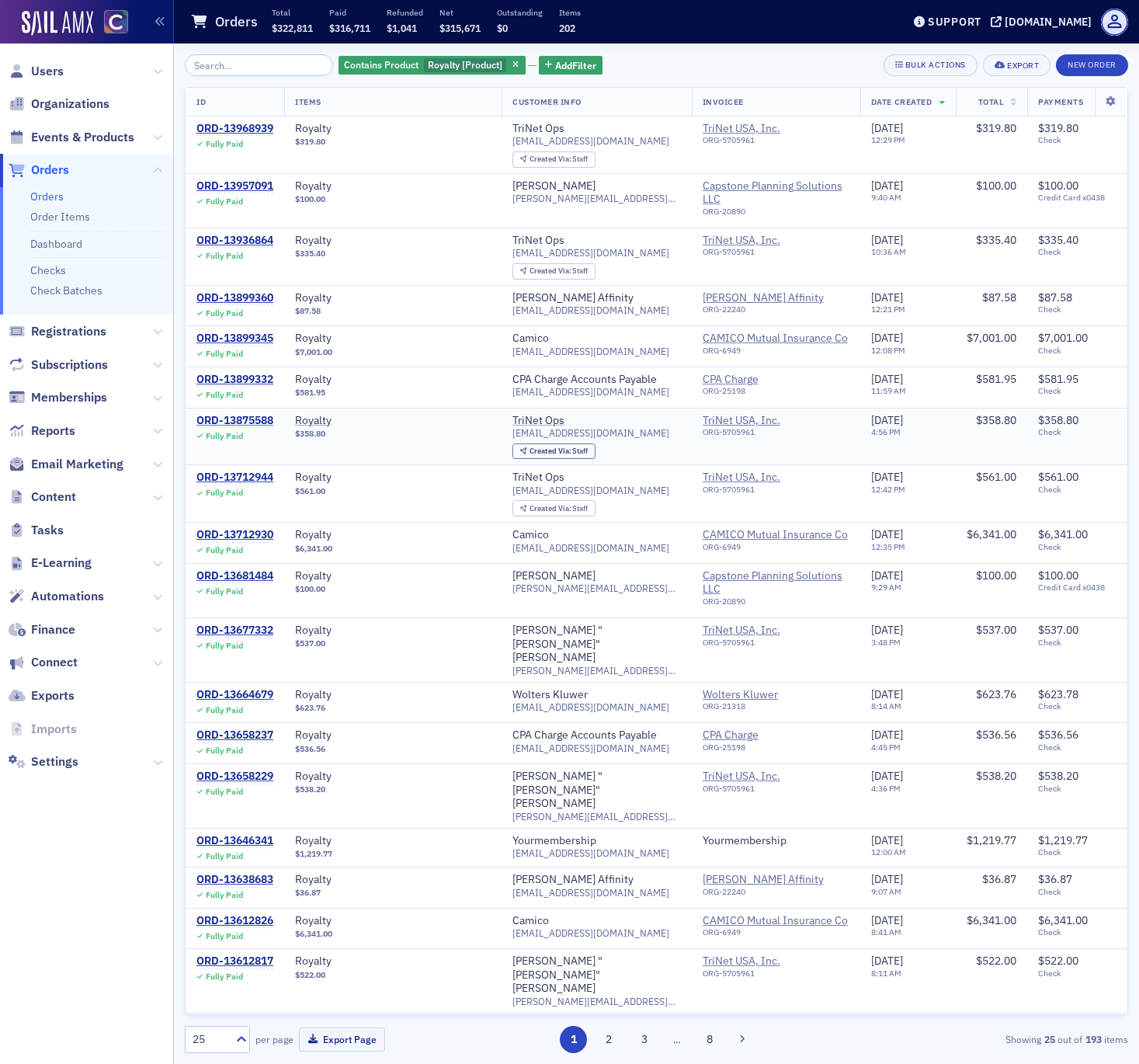
click at [223, 414] on div "ORD-13875588" at bounding box center [235, 421] width 77 height 14
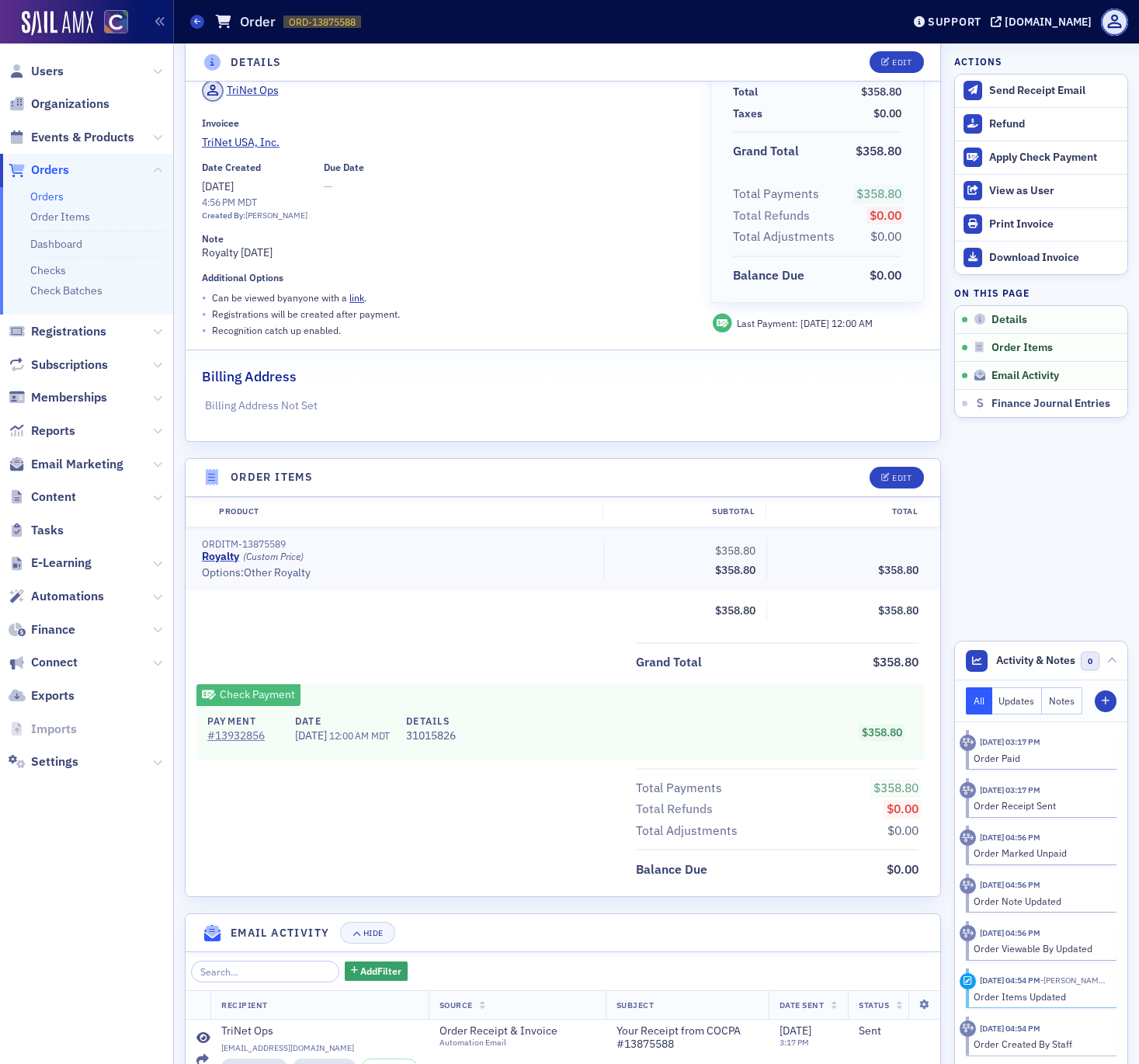
scroll to position [236, 0]
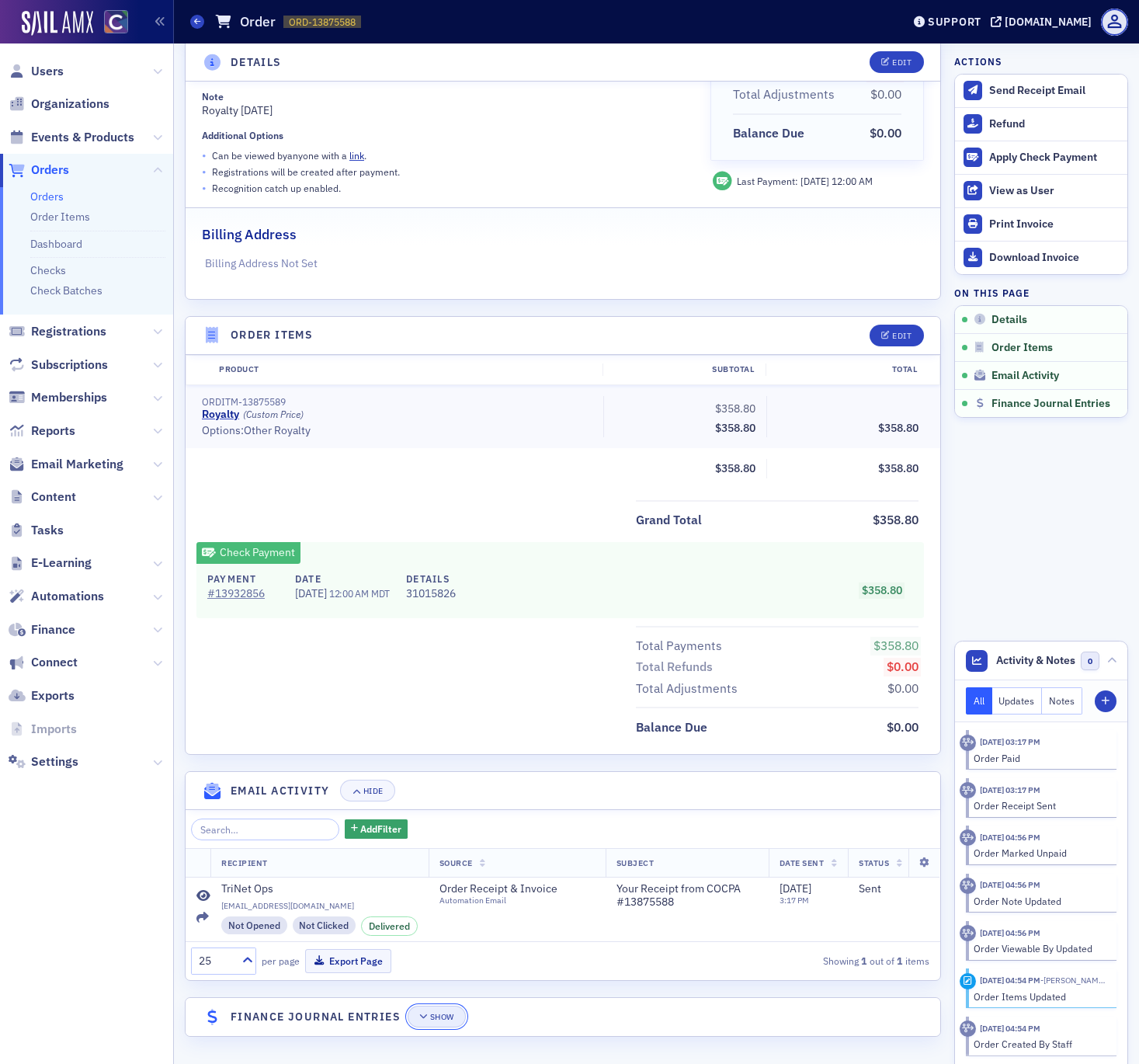
click at [428, 1015] on icon "button" at bounding box center [424, 1017] width 9 height 8
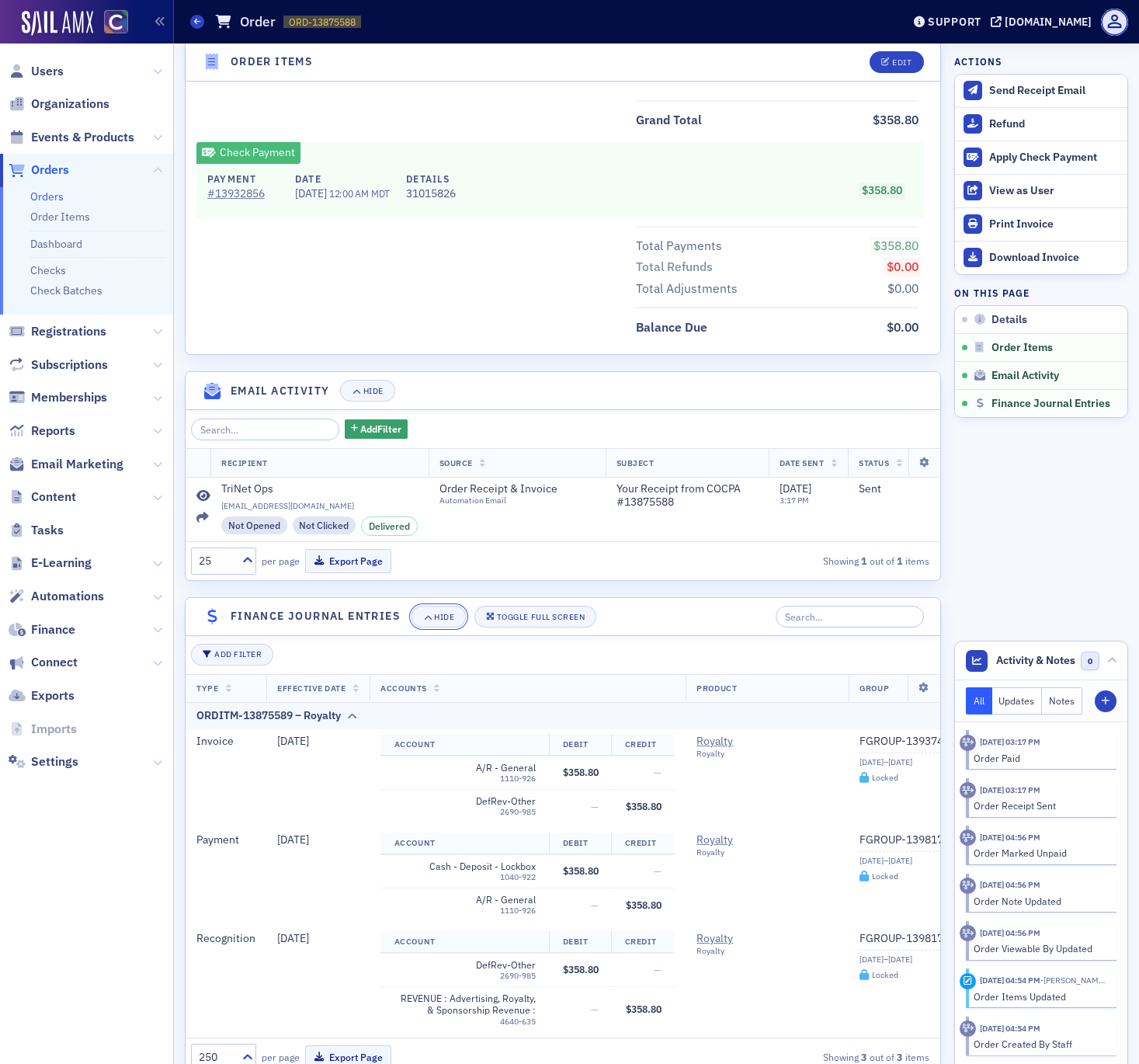
scroll to position [676, 0]
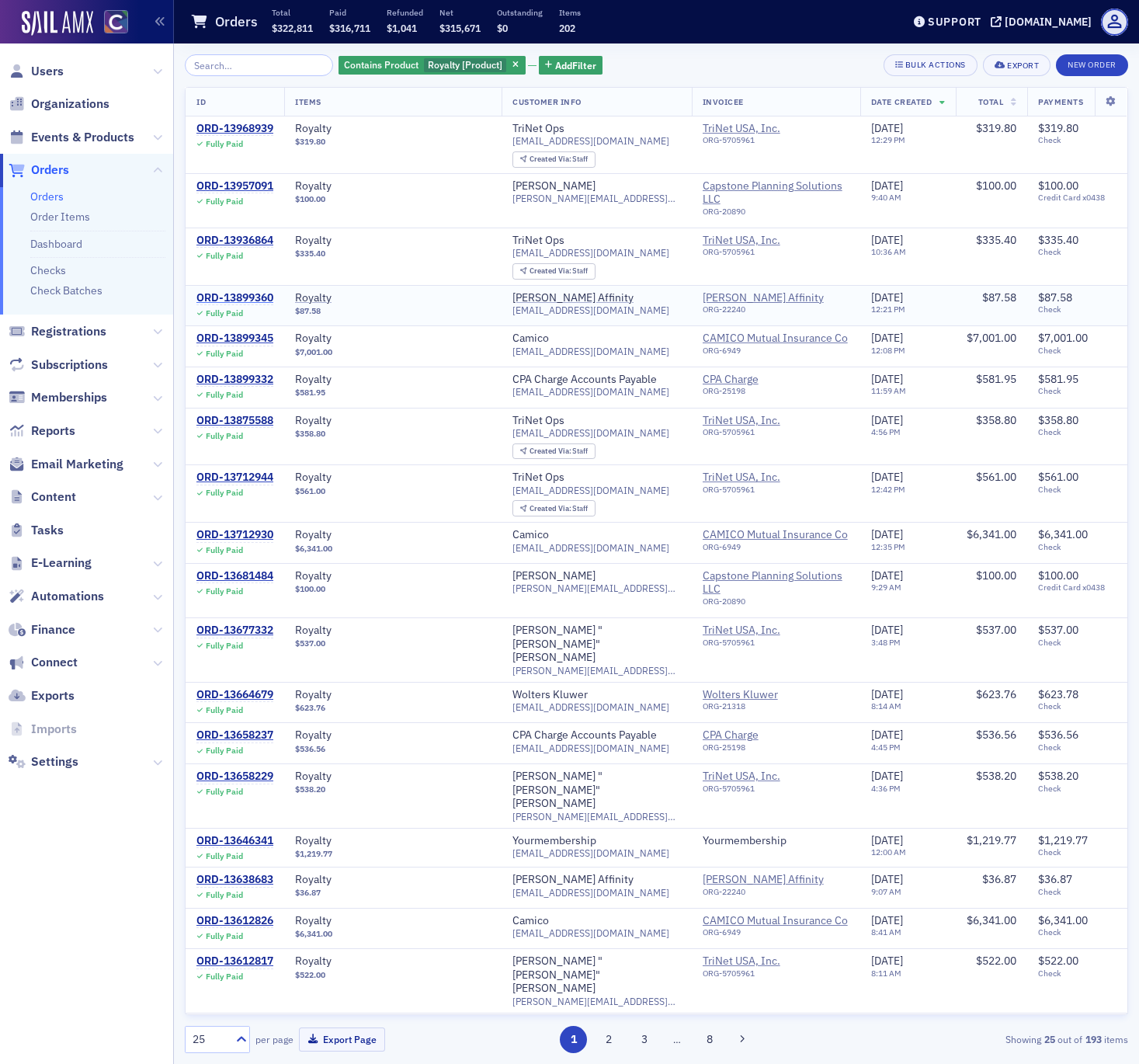
click at [239, 291] on div "ORD-13899360" at bounding box center [235, 298] width 77 height 14
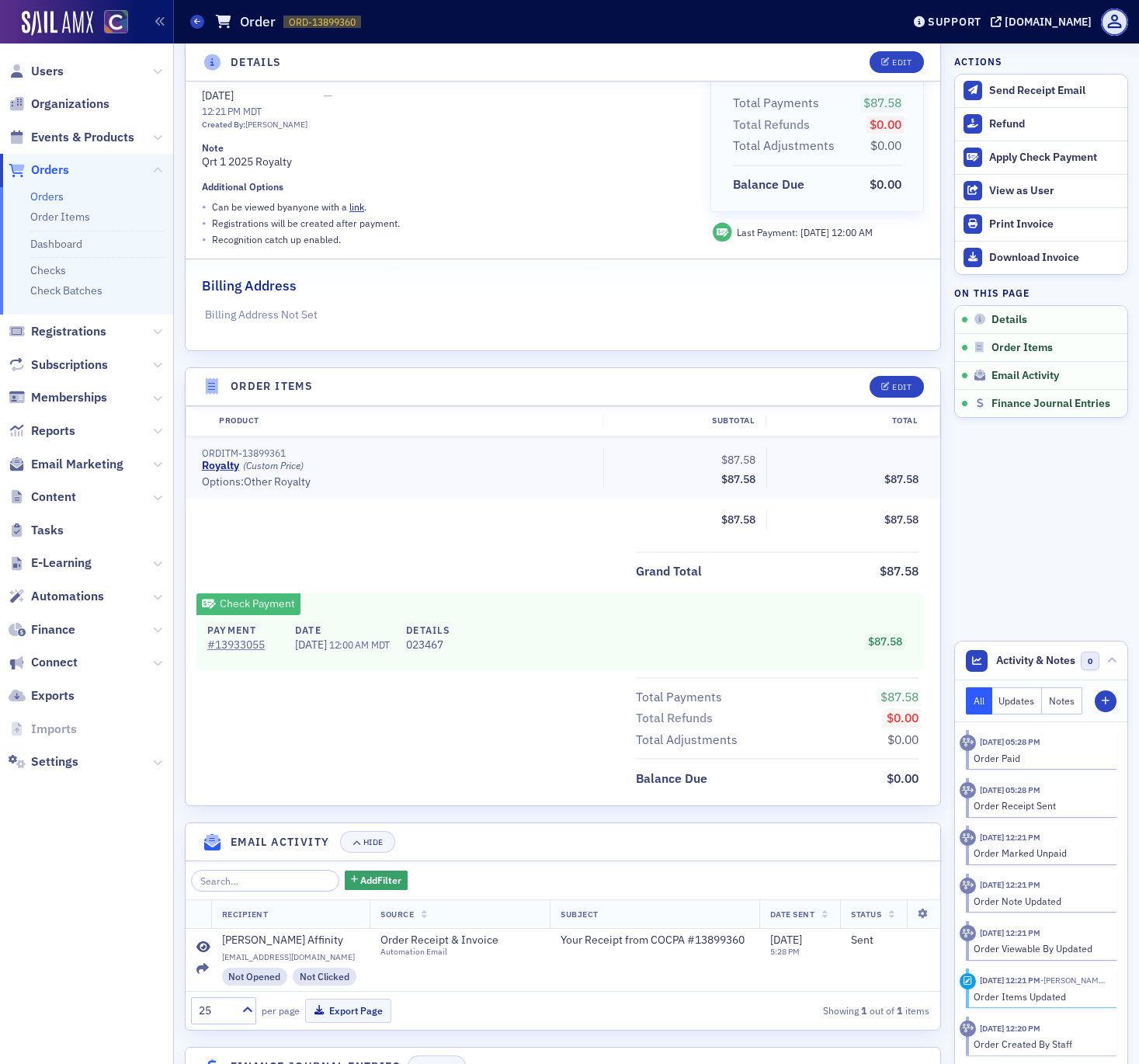
scroll to position [234, 0]
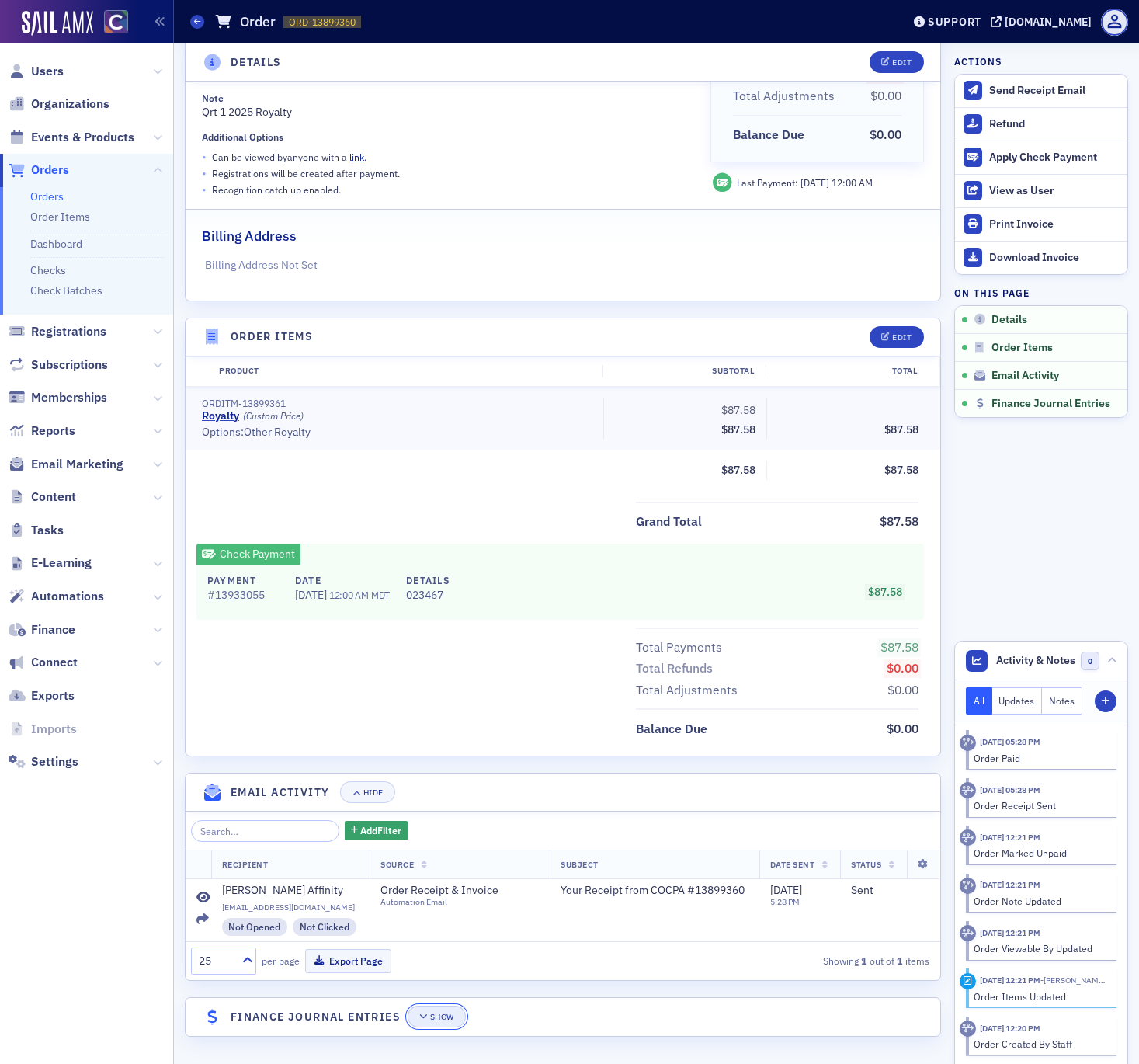
click at [437, 1015] on div "Show" at bounding box center [442, 1017] width 25 height 8
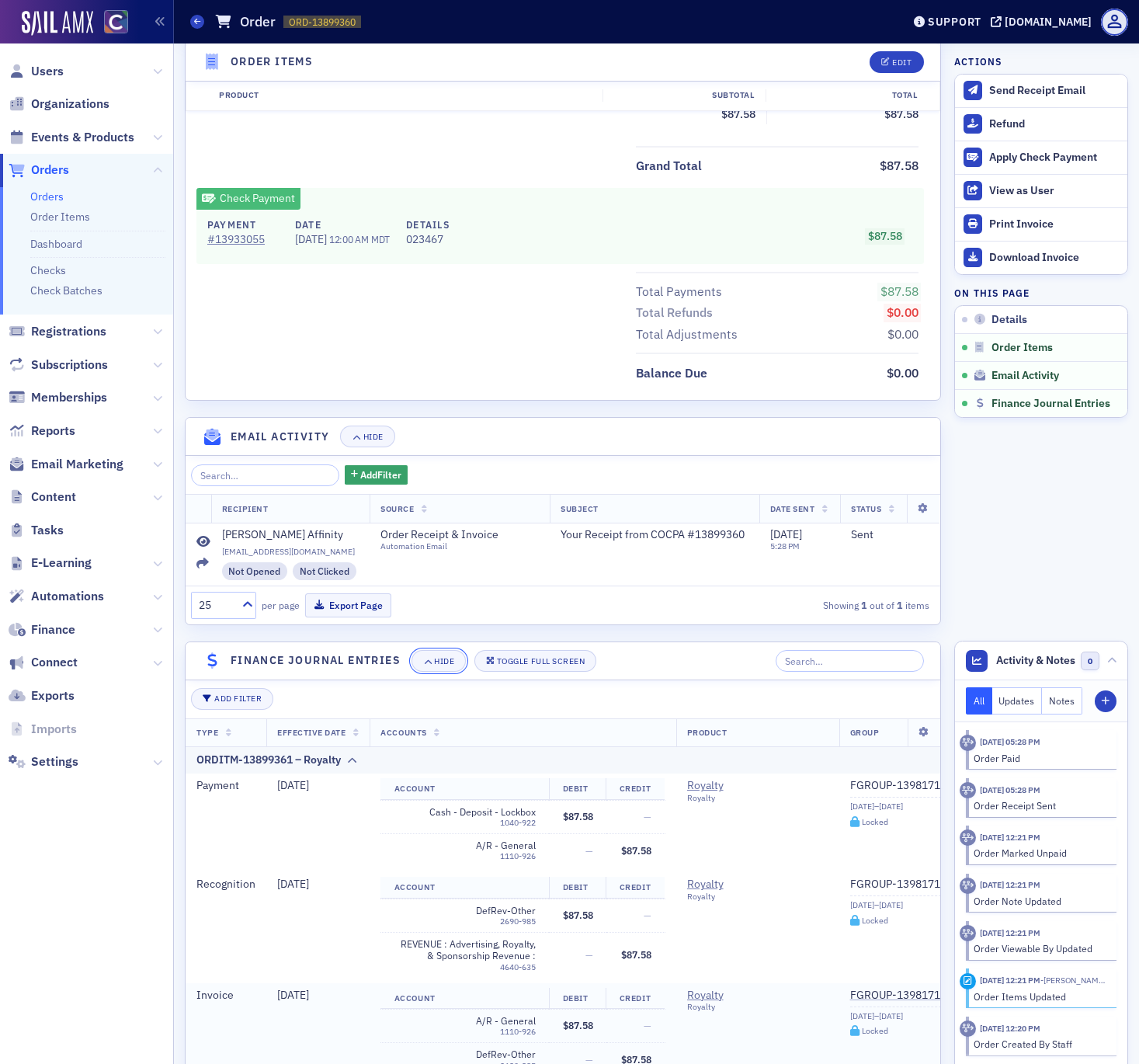
scroll to position [674, 0]
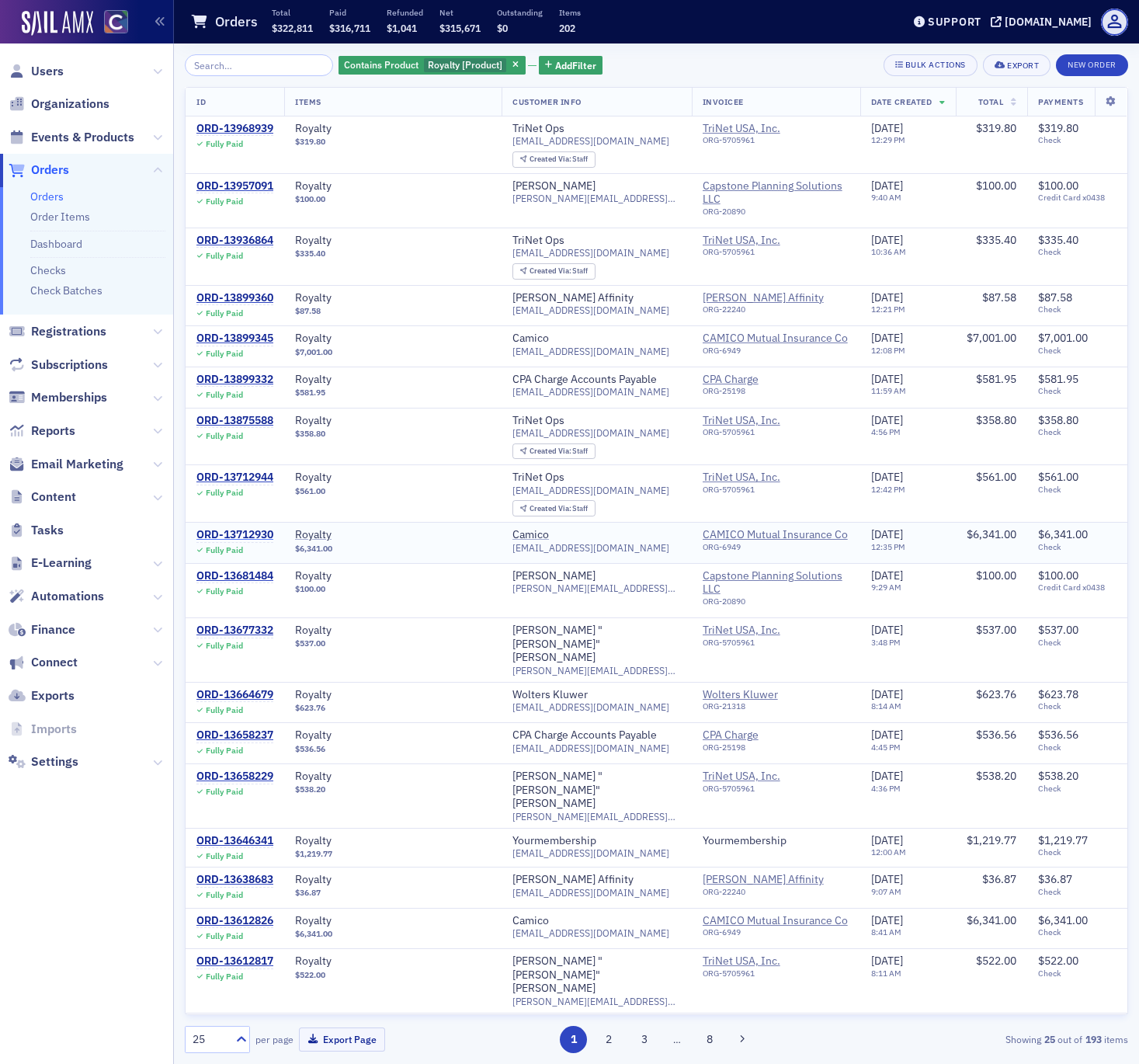
click at [219, 528] on div "ORD-13712930" at bounding box center [235, 535] width 77 height 14
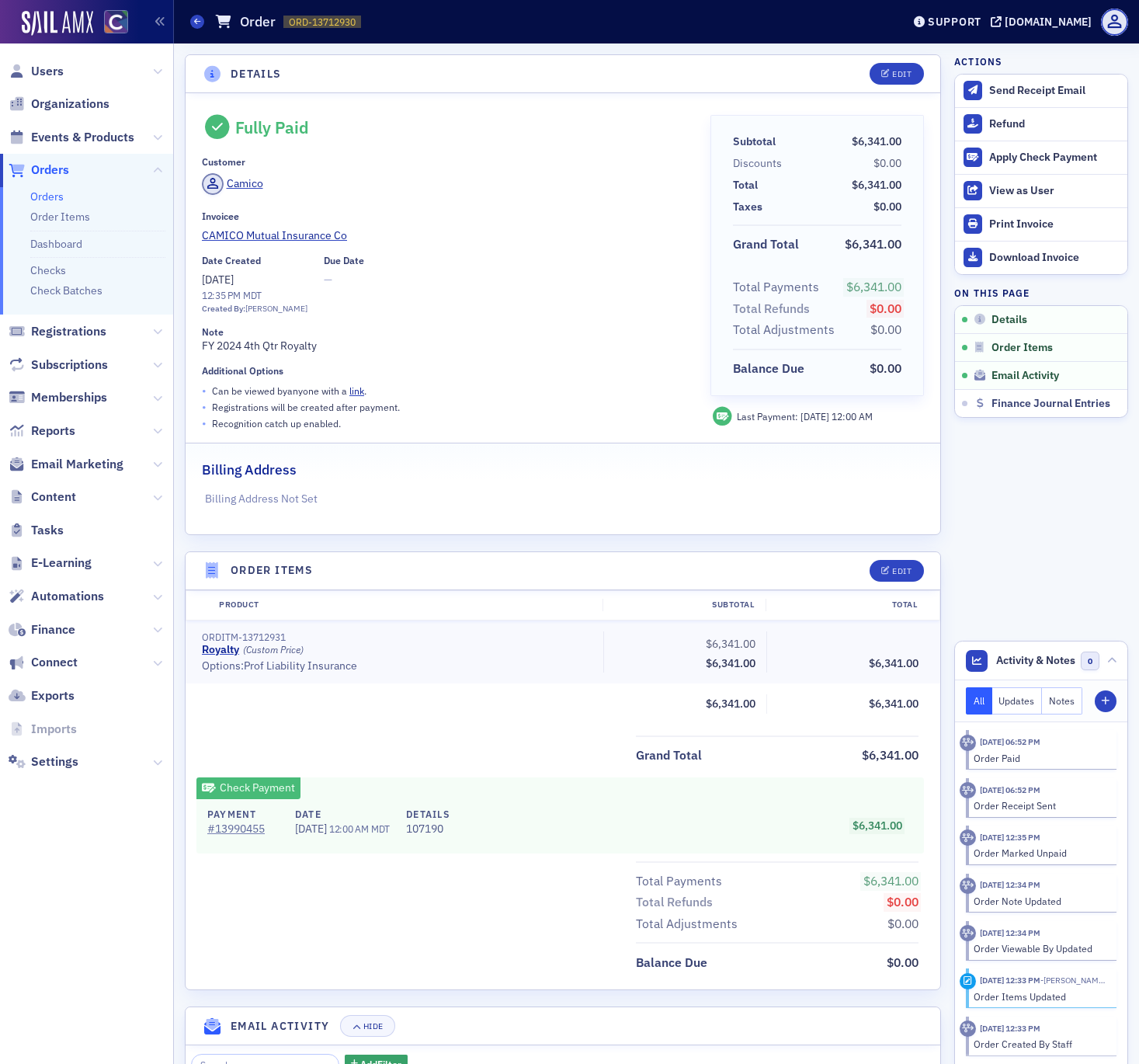
scroll to position [235, 0]
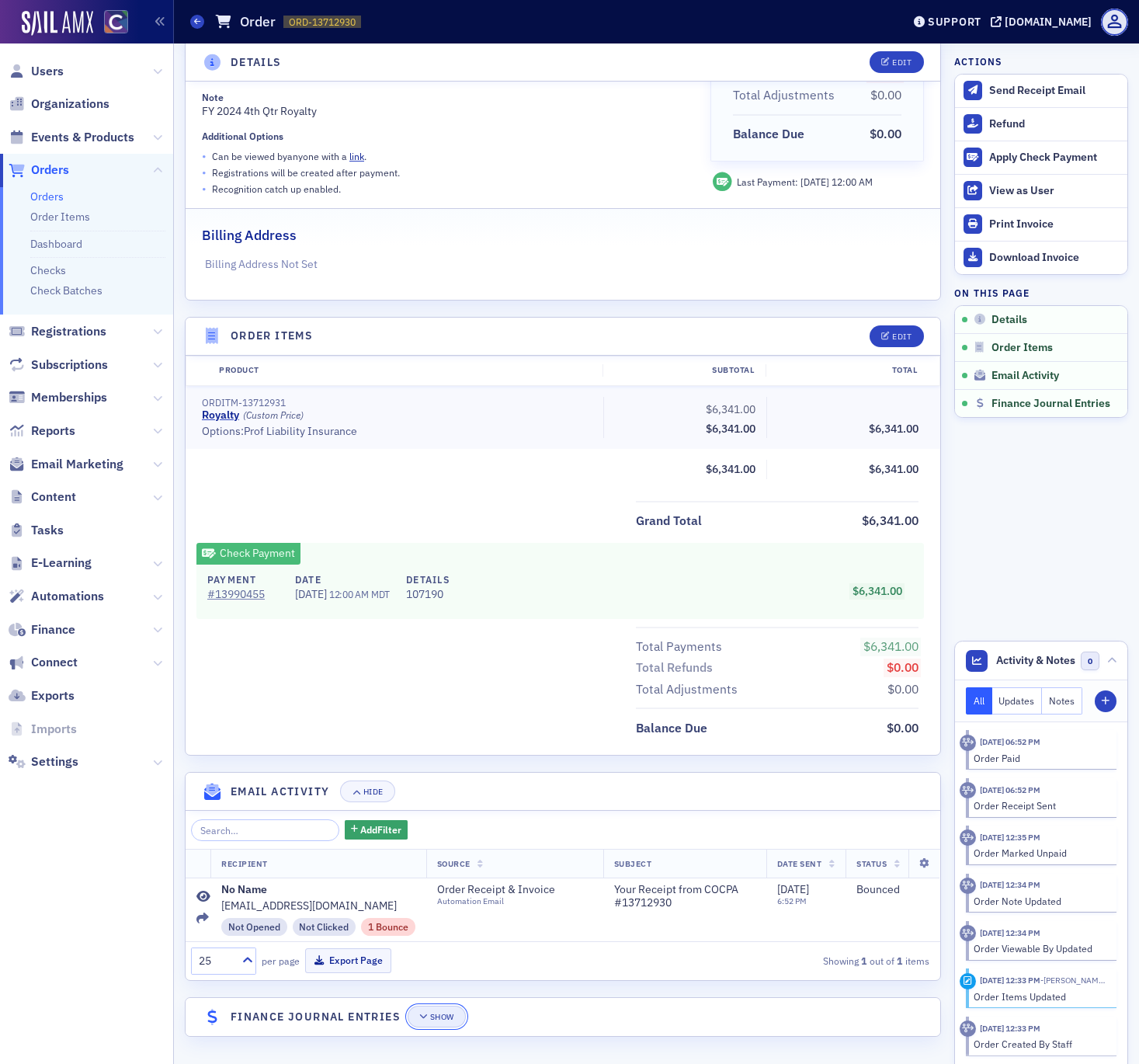
click at [434, 1015] on div "Show" at bounding box center [442, 1017] width 25 height 8
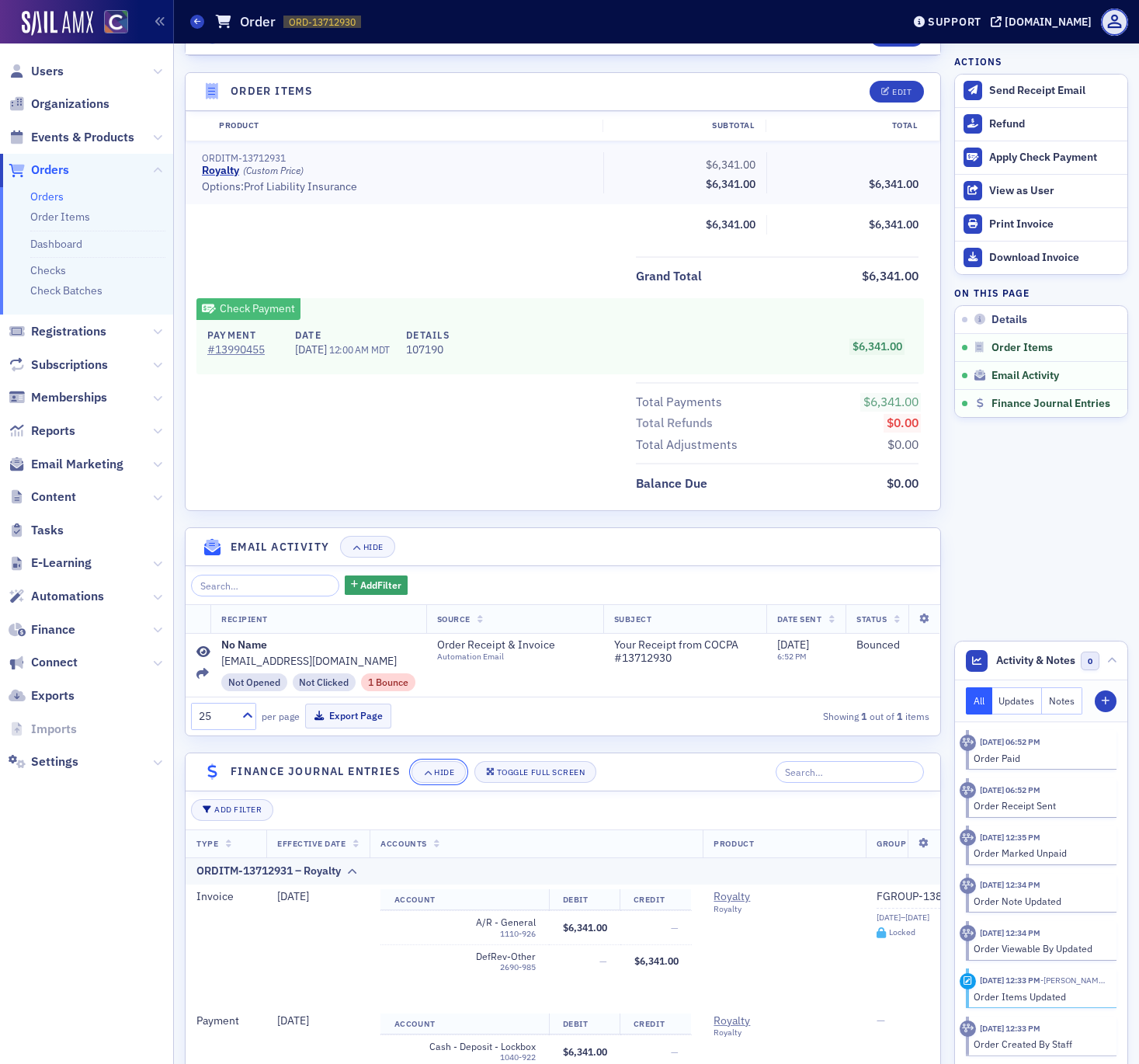
scroll to position [739, 0]
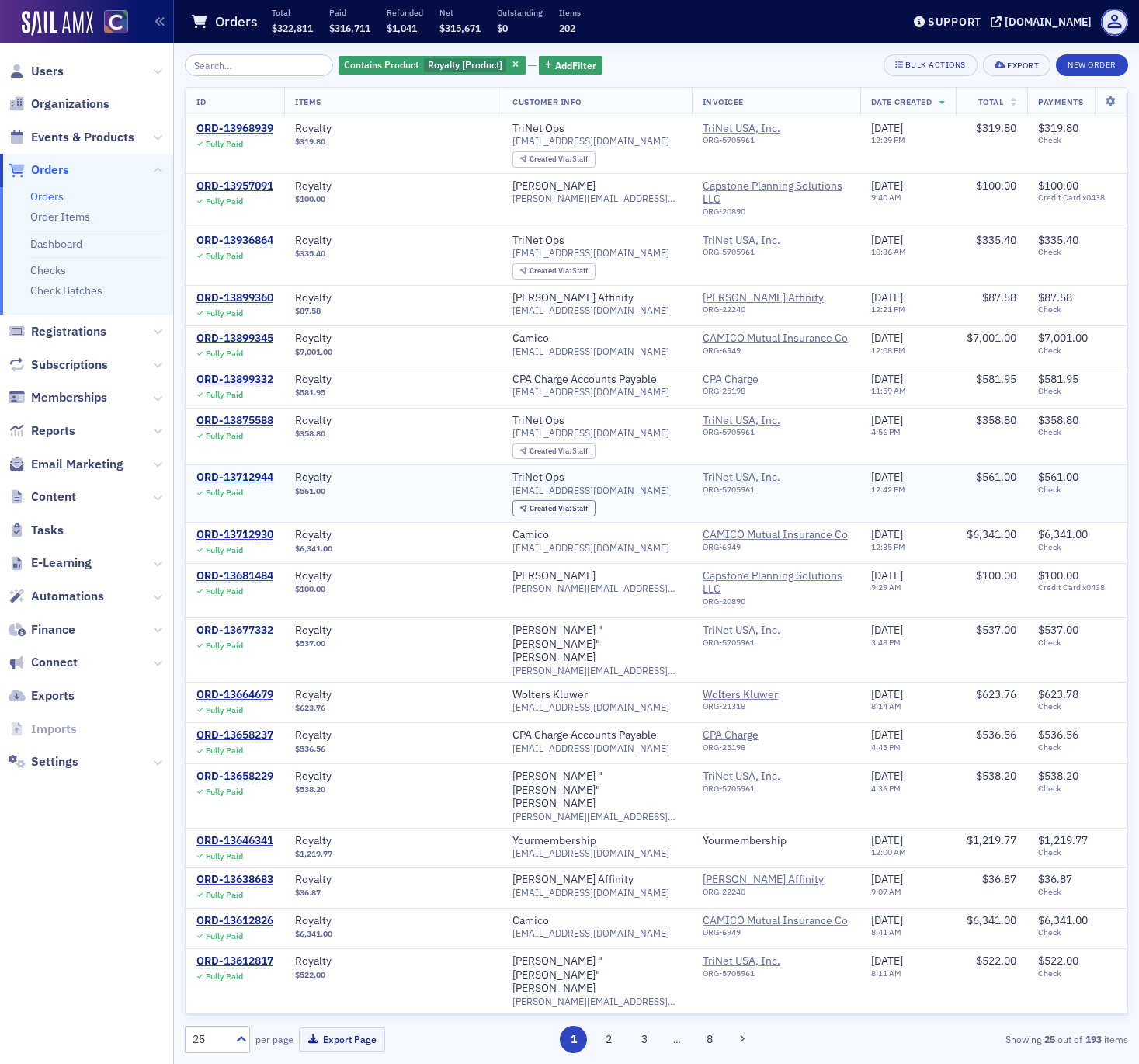
click at [233, 471] on div "ORD-13712944" at bounding box center [235, 477] width 77 height 14
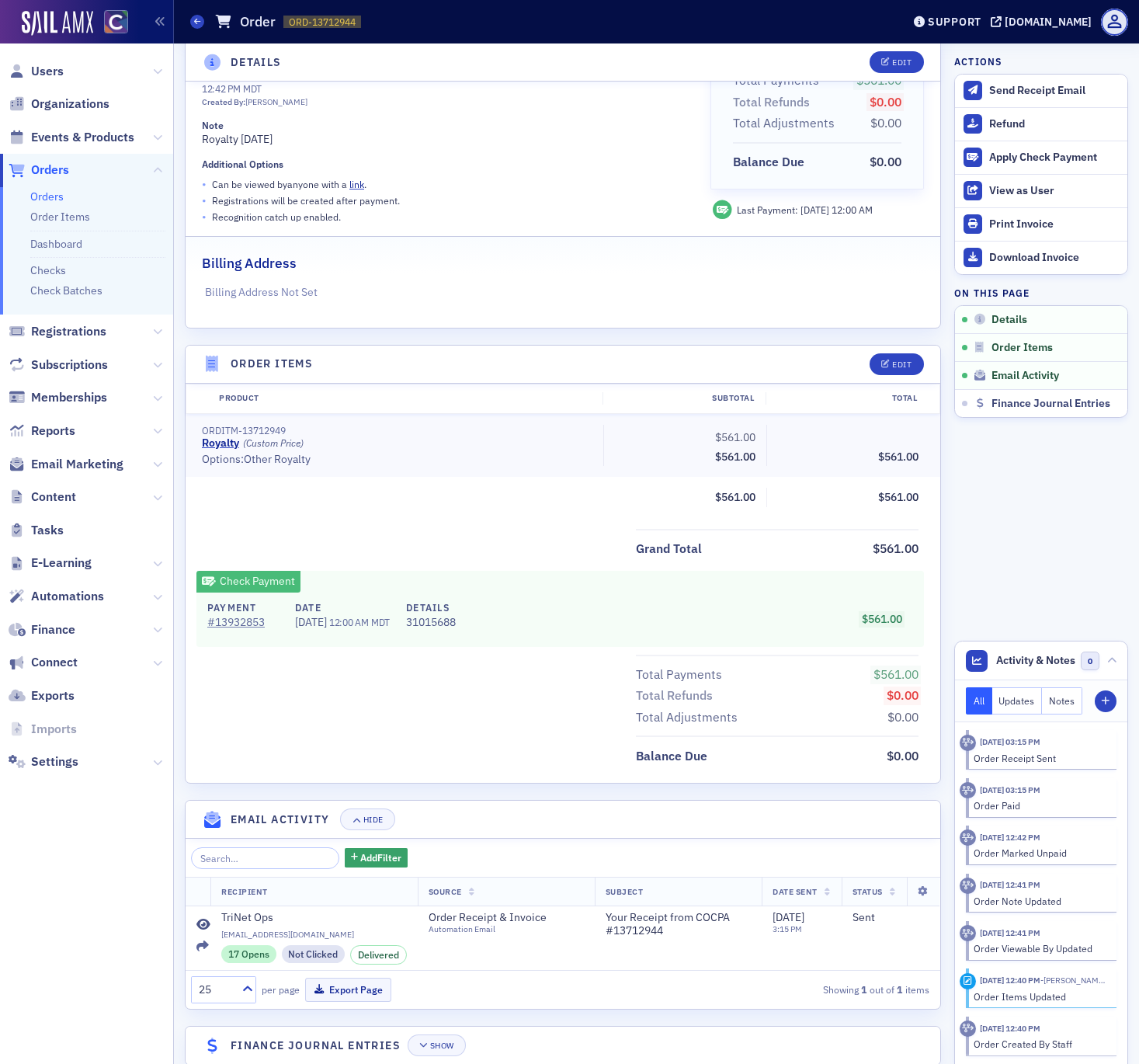
scroll to position [236, 0]
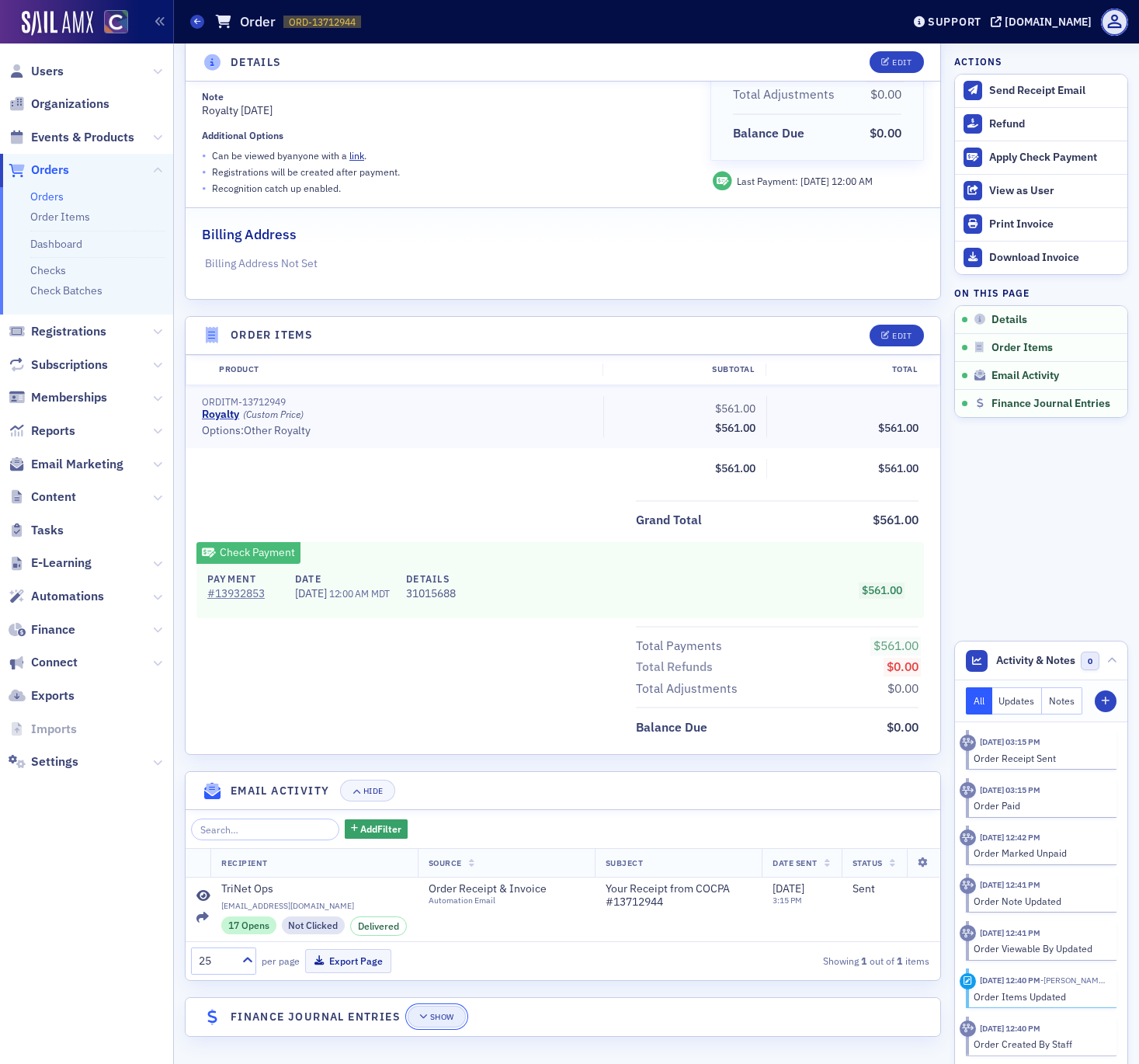
click at [433, 1021] on div "Show" at bounding box center [442, 1017] width 25 height 8
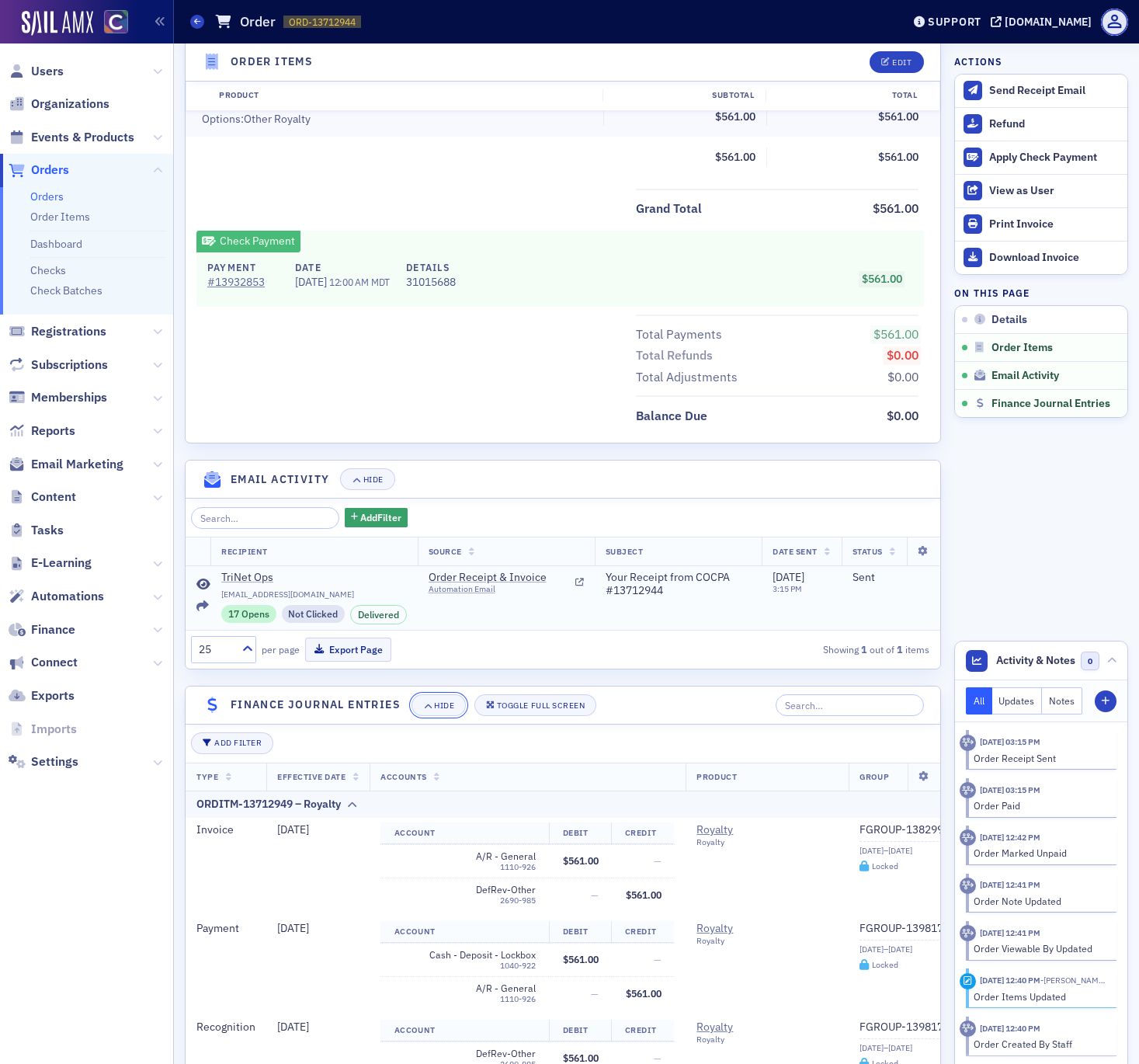
scroll to position [676, 0]
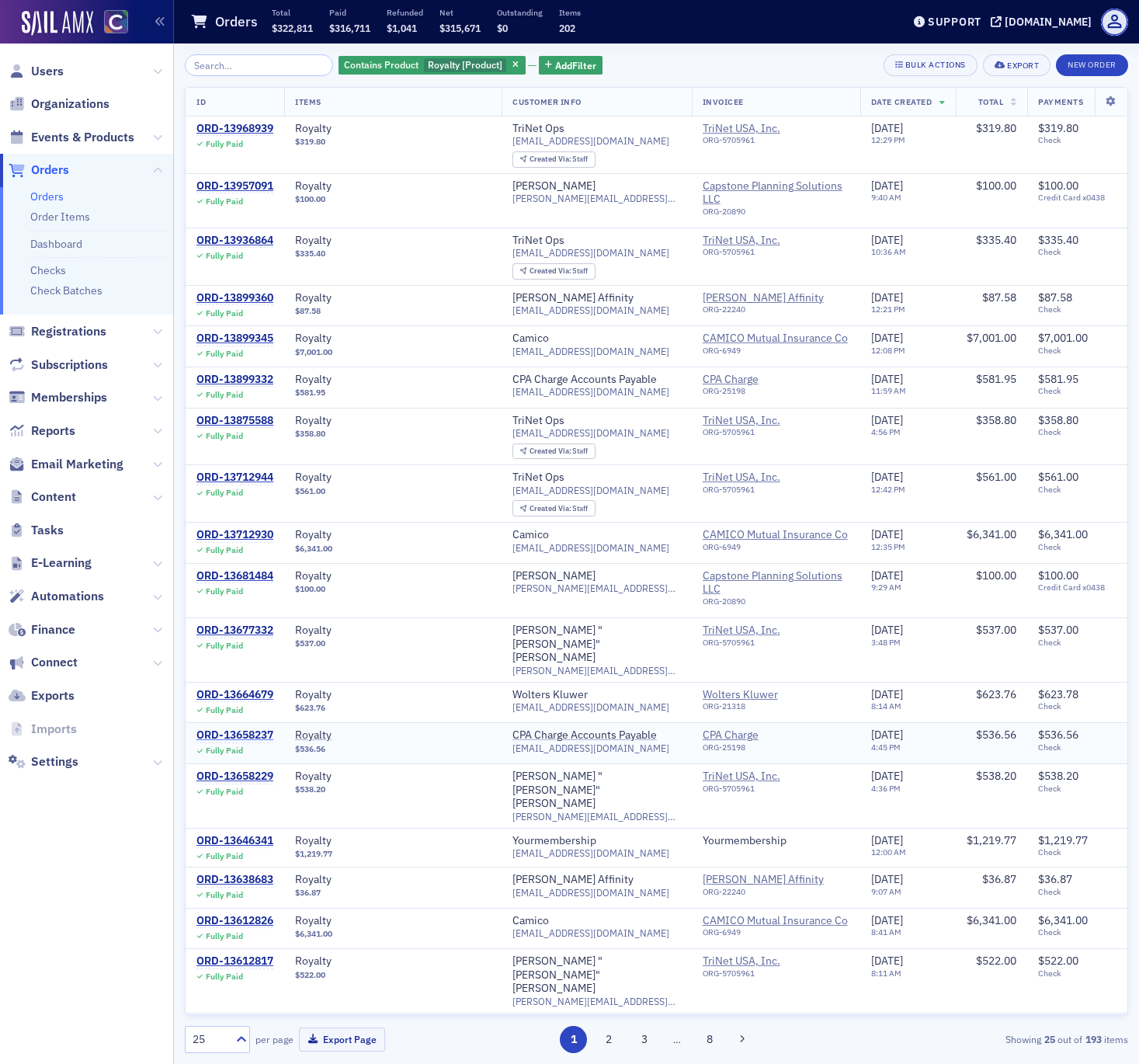
click at [211, 729] on div "ORD-13658237" at bounding box center [235, 736] width 77 height 14
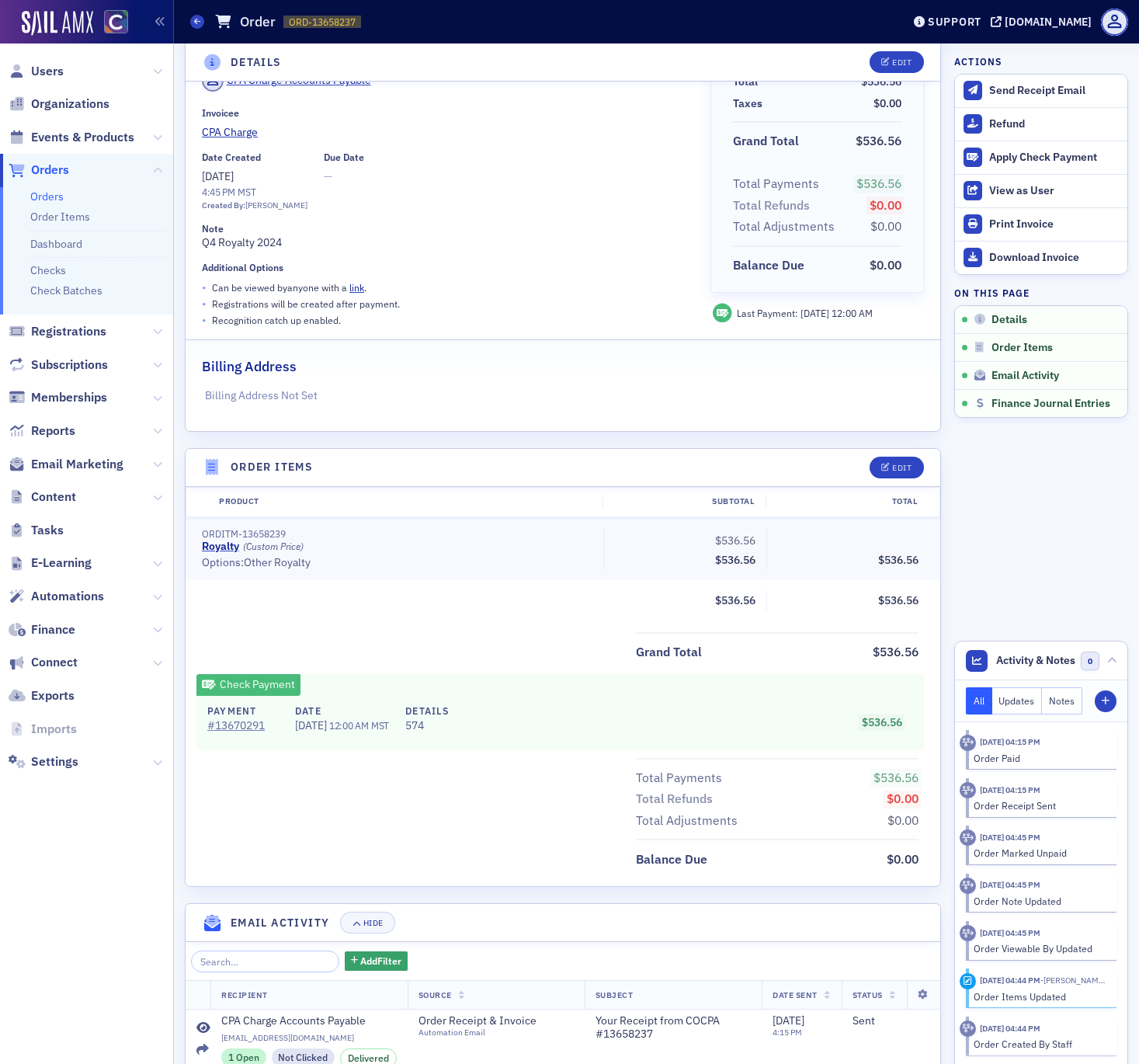
scroll to position [236, 0]
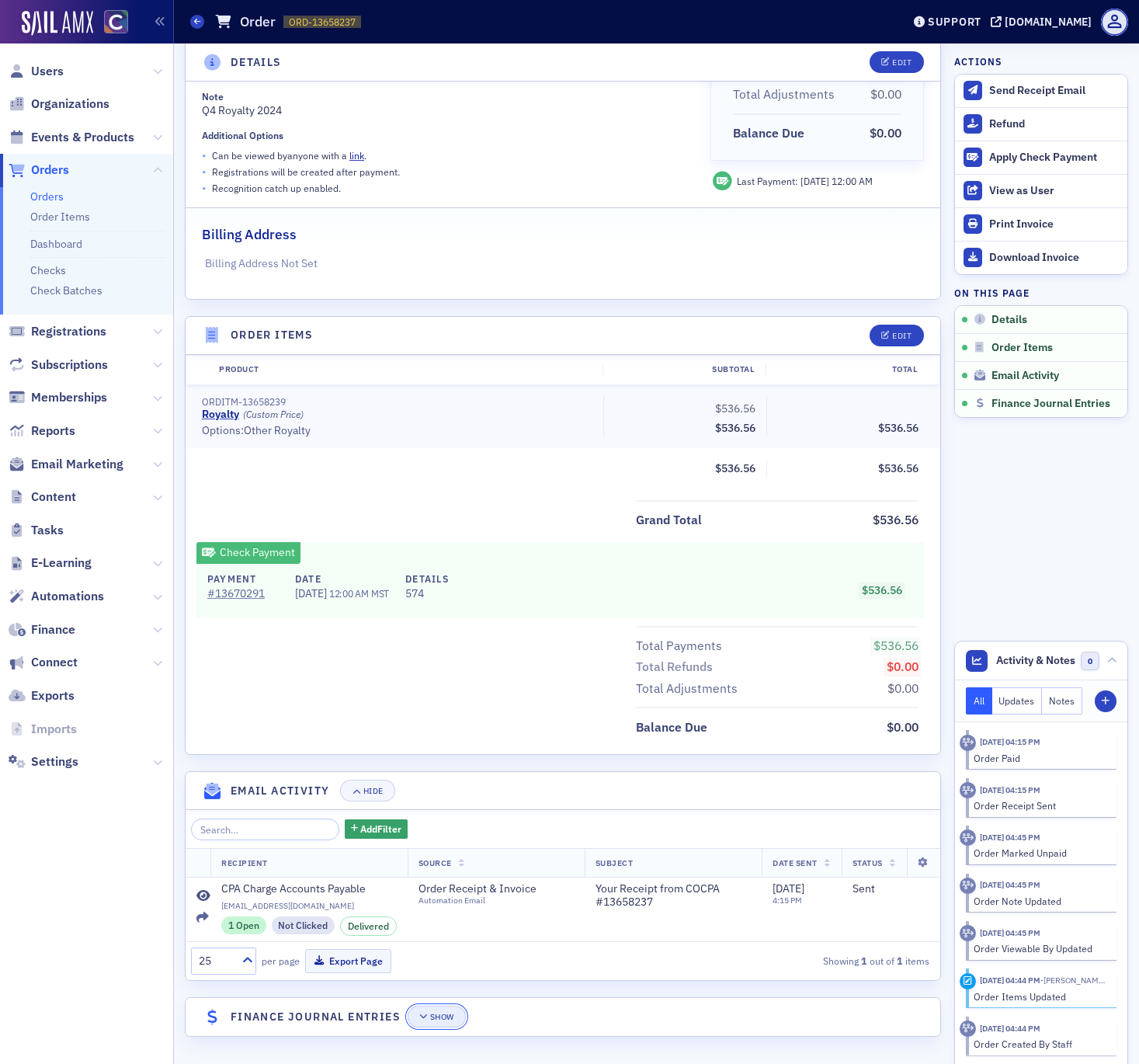
click at [437, 1015] on div "Show" at bounding box center [442, 1017] width 25 height 8
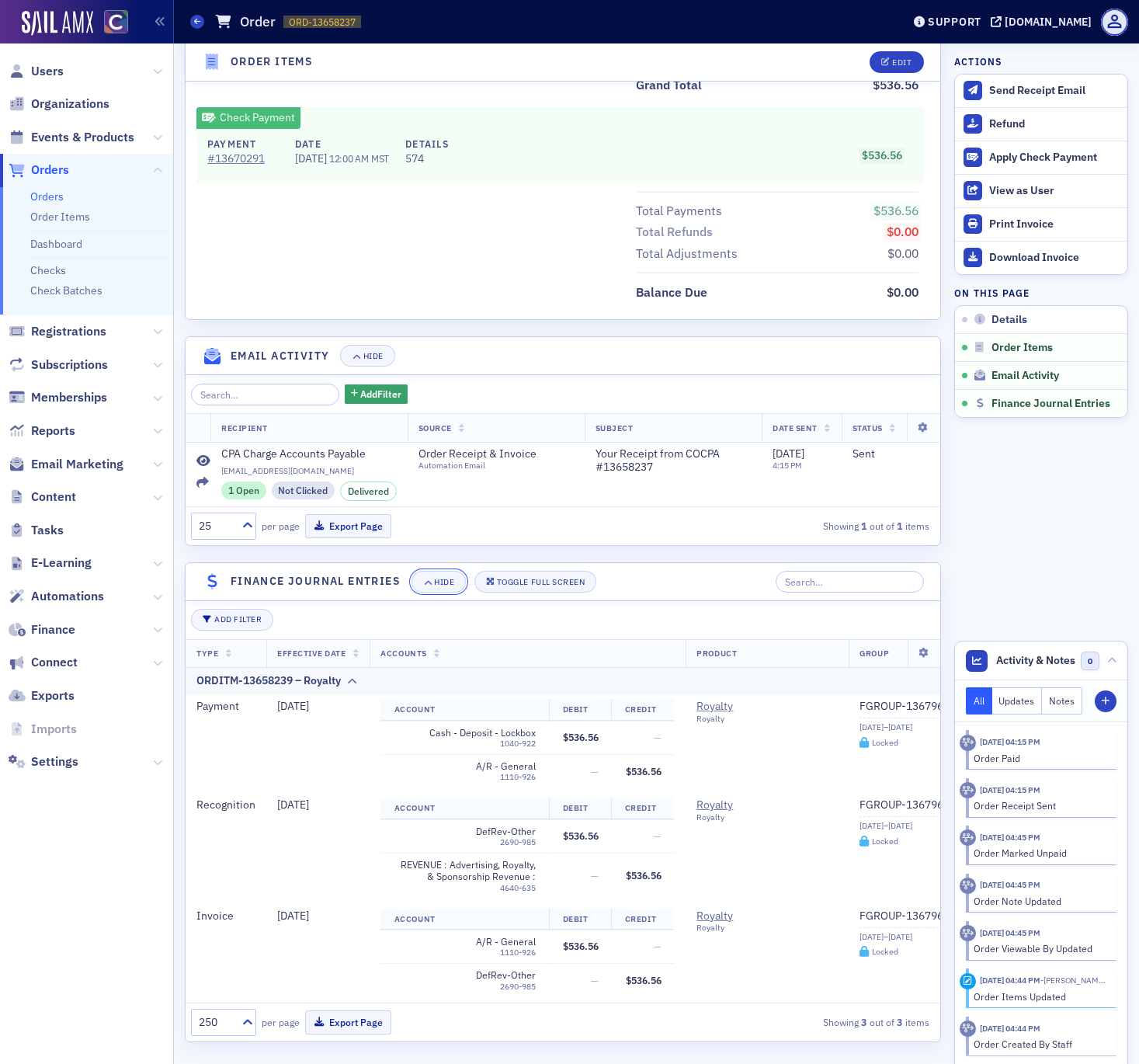
scroll to position [676, 0]
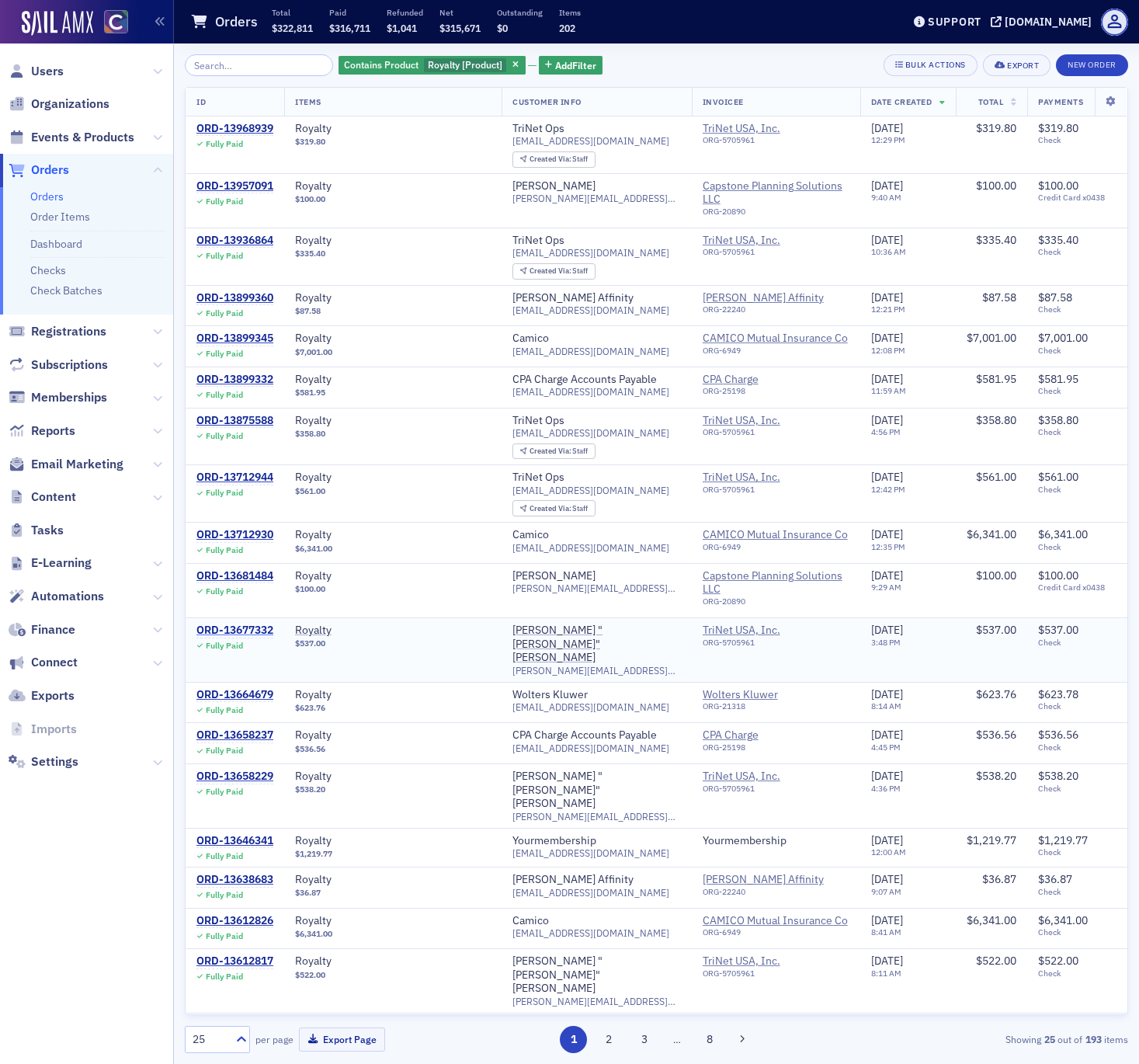
click at [236, 623] on div "ORD-13677332" at bounding box center [235, 630] width 77 height 14
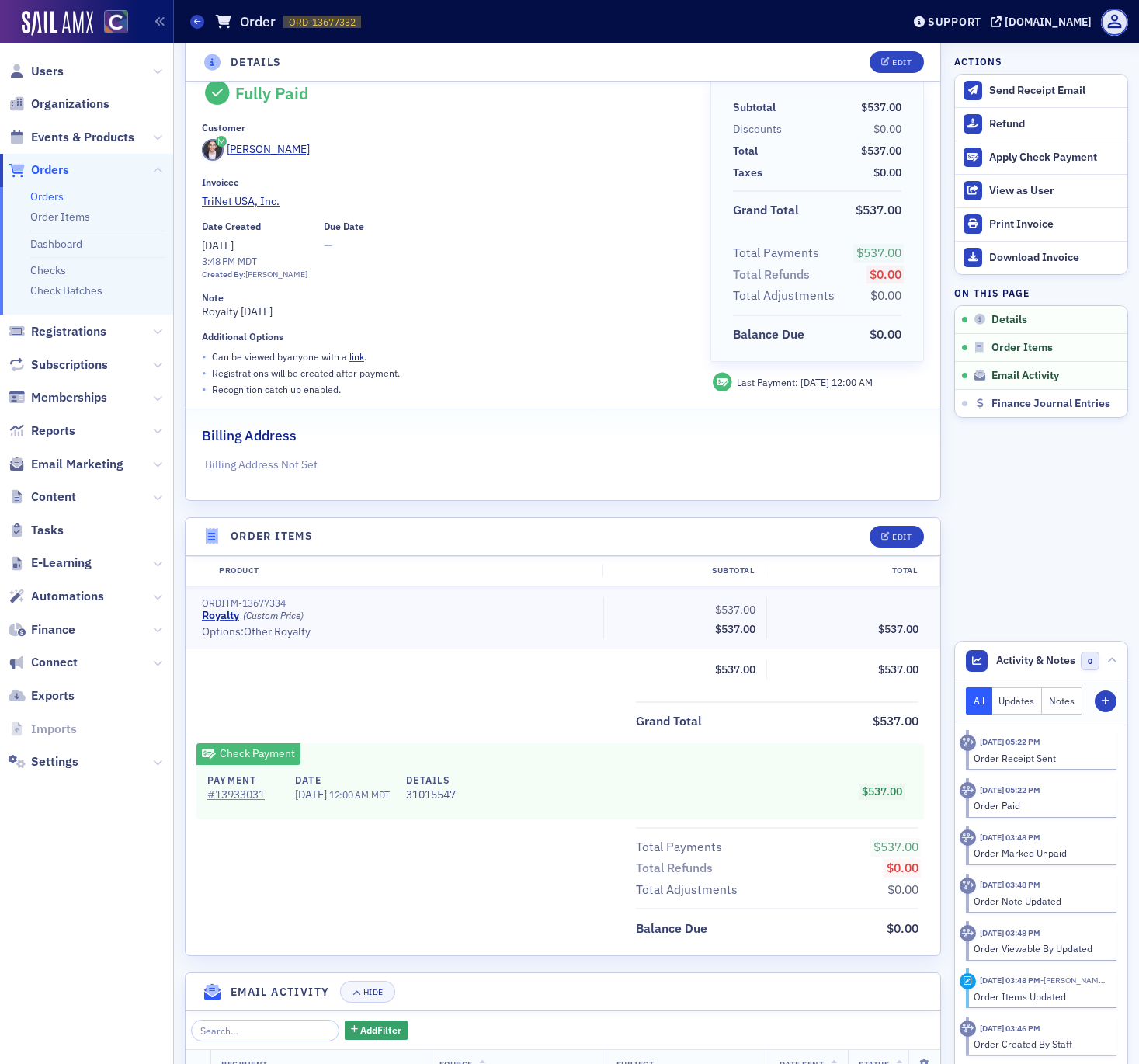
scroll to position [236, 0]
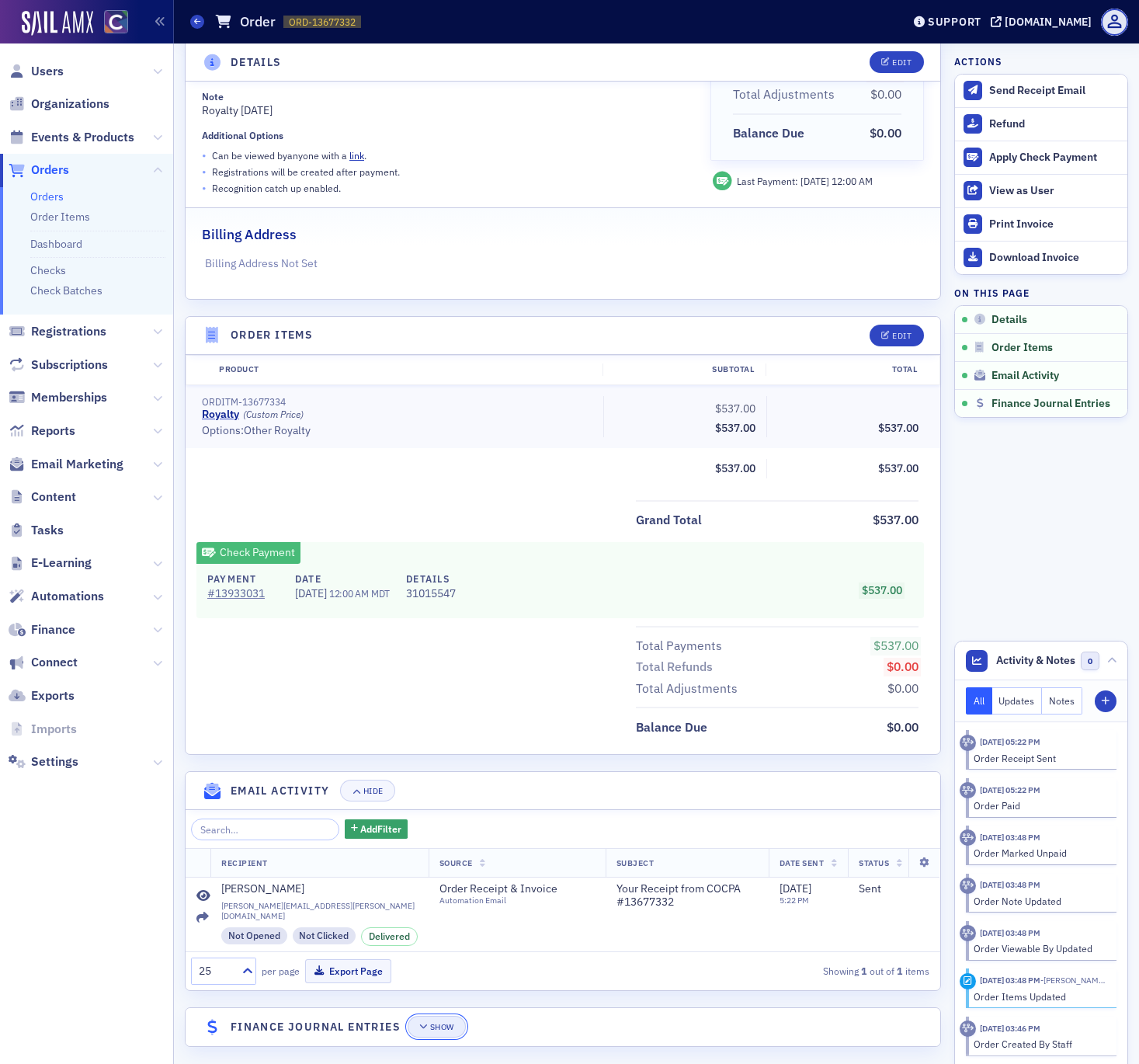
click at [437, 1023] on div "Show" at bounding box center [442, 1027] width 25 height 8
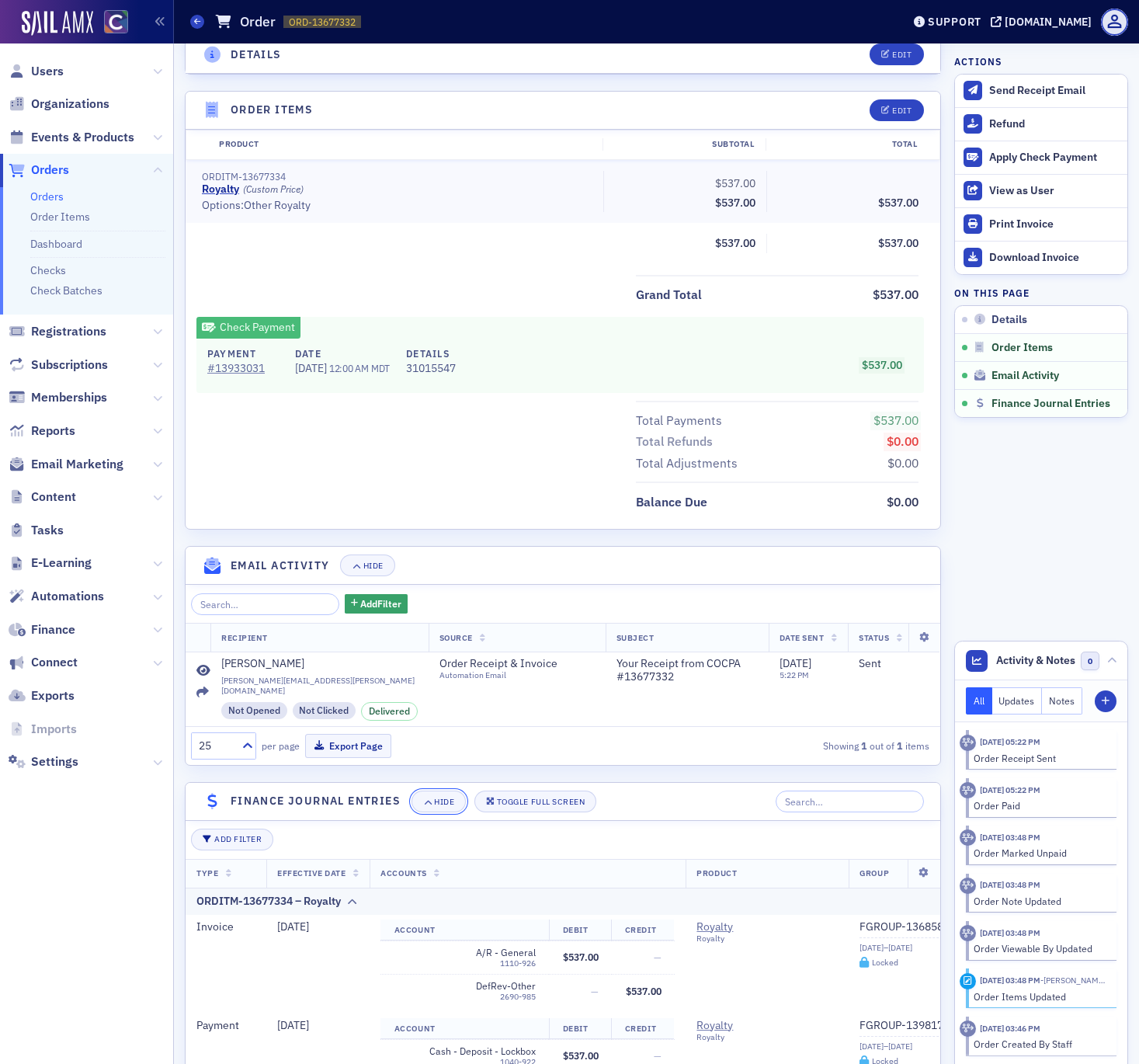
scroll to position [676, 0]
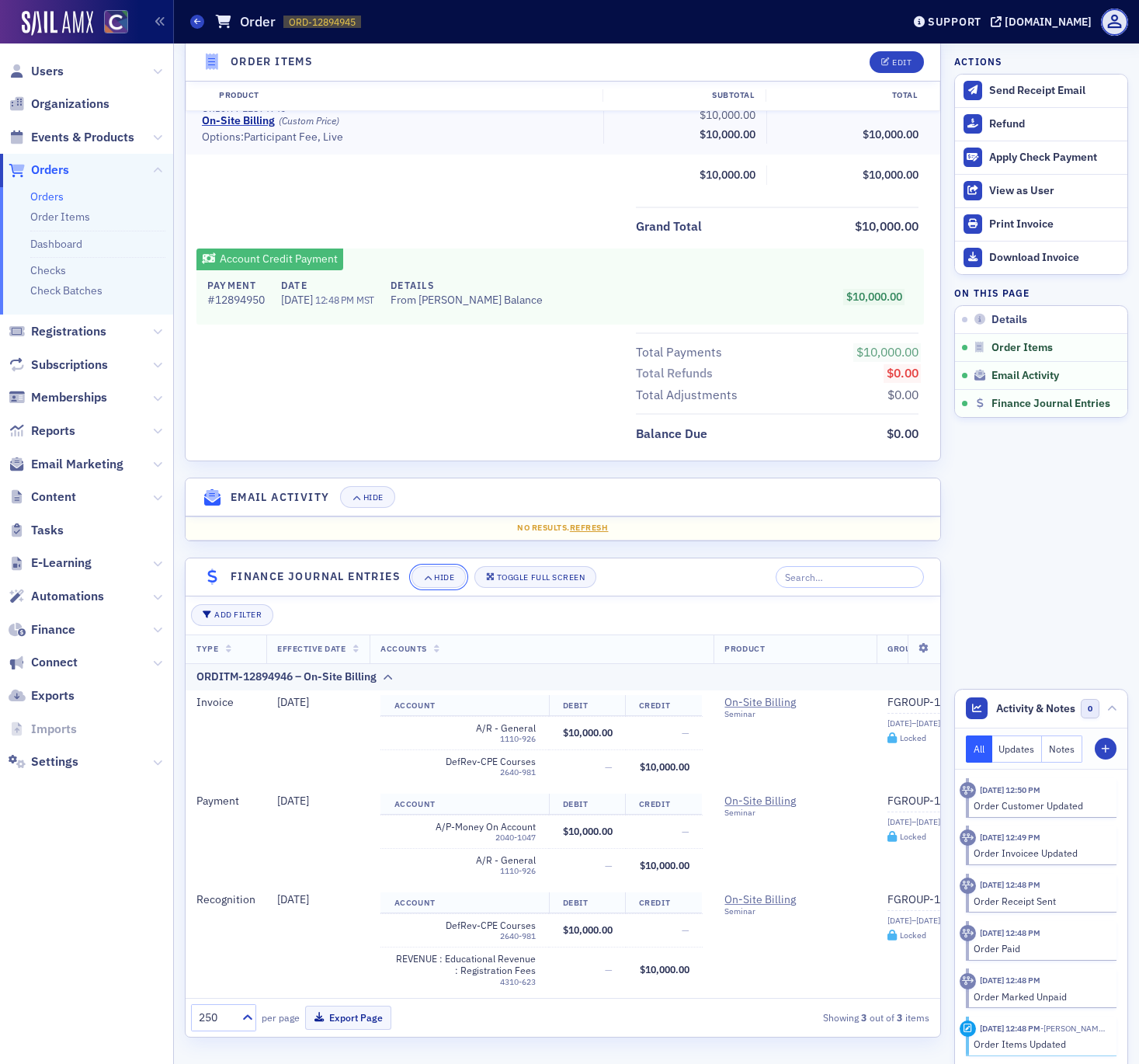
scroll to position [535, 0]
